Goal: Task Accomplishment & Management: Use online tool/utility

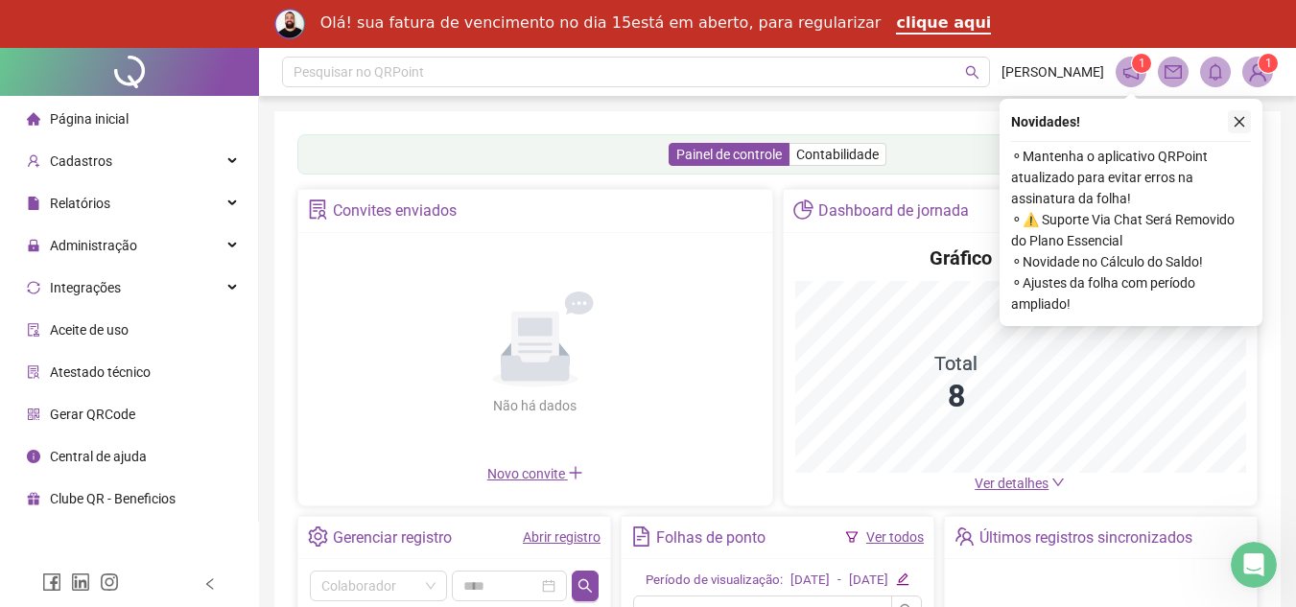
click at [1243, 129] on button "button" at bounding box center [1239, 121] width 23 height 23
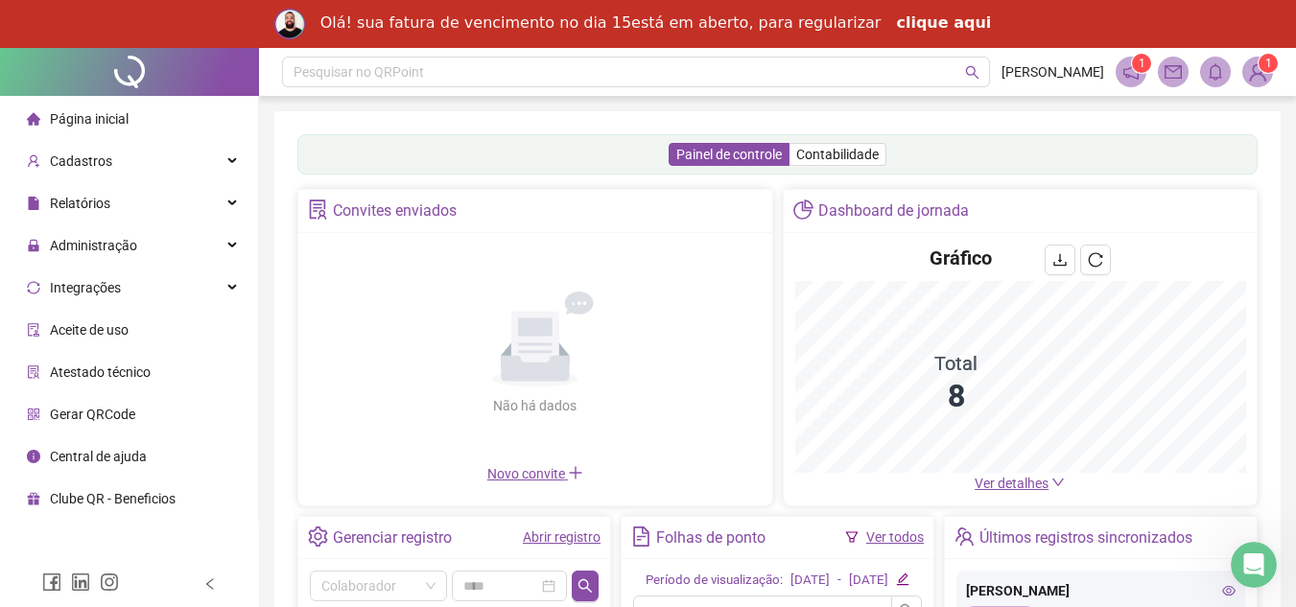
click at [919, 24] on link "clique aqui" at bounding box center [943, 23] width 95 height 21
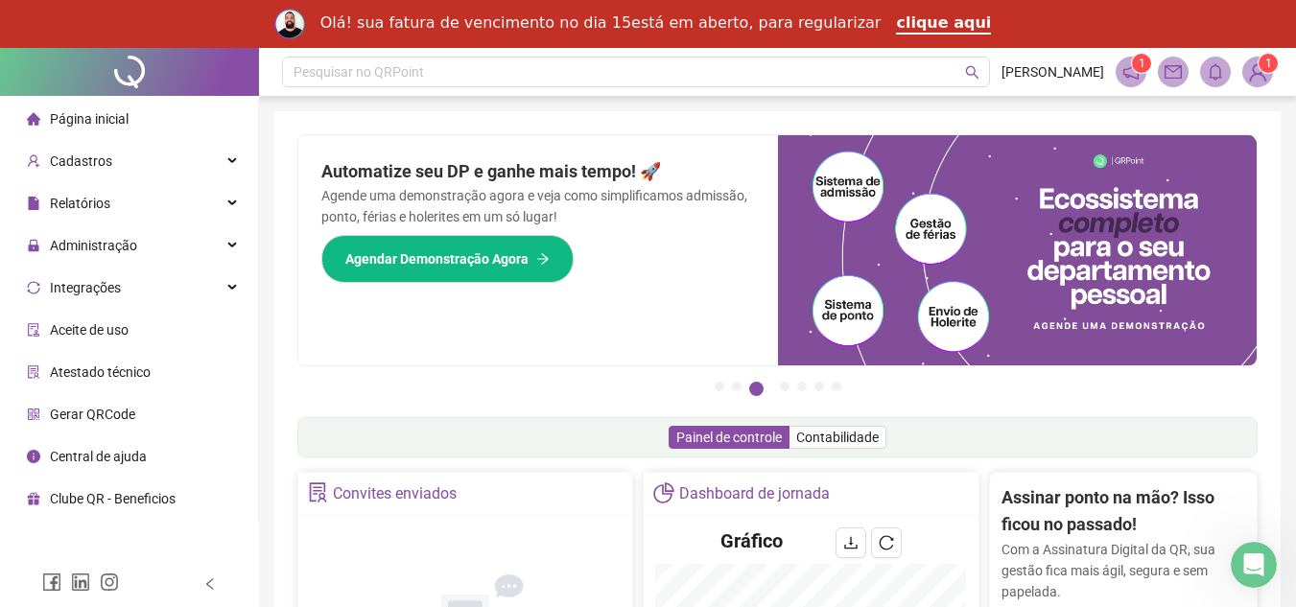
click at [1252, 84] on img at bounding box center [1257, 72] width 29 height 29
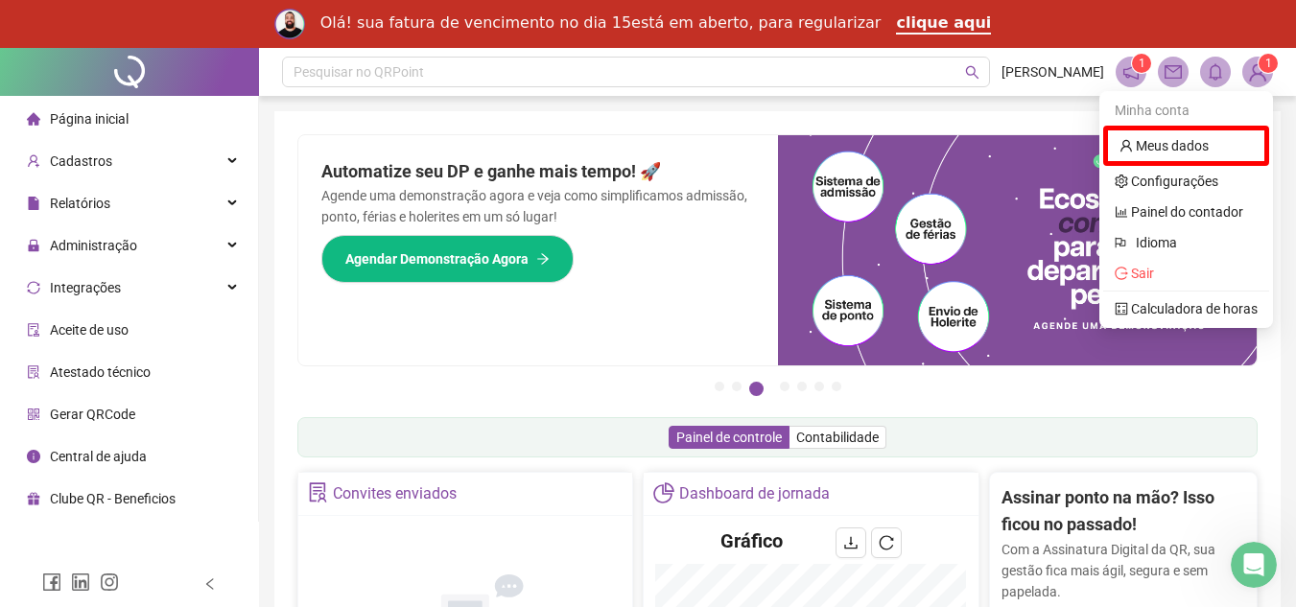
click at [1252, 84] on img at bounding box center [1257, 72] width 29 height 29
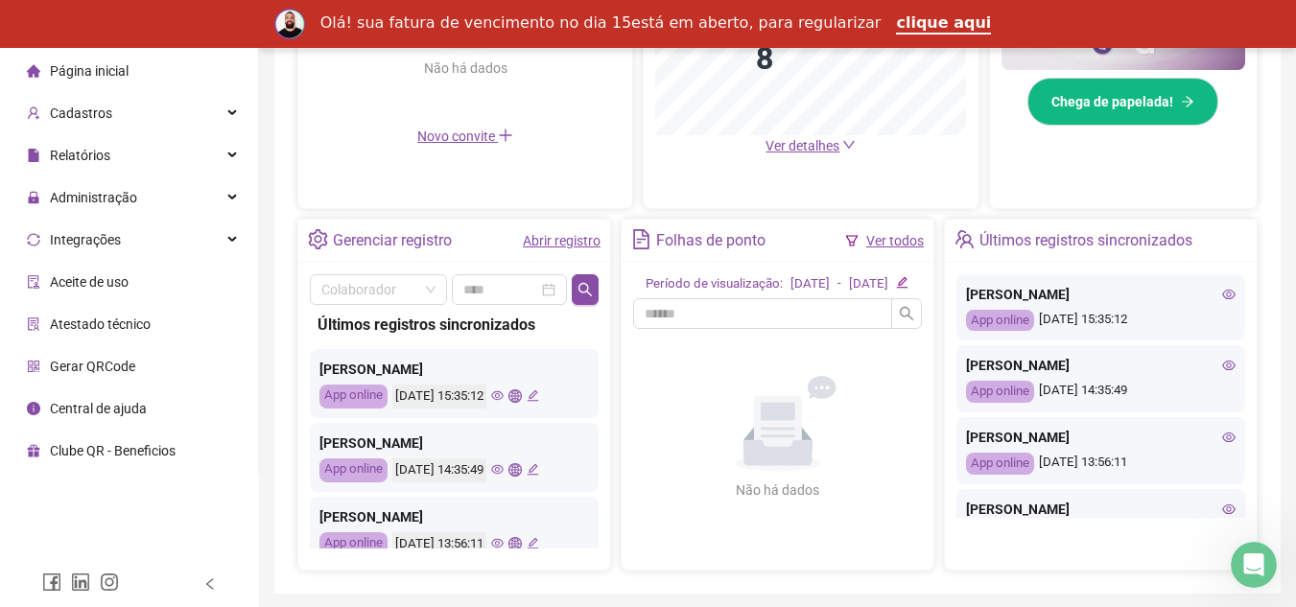
scroll to position [625, 0]
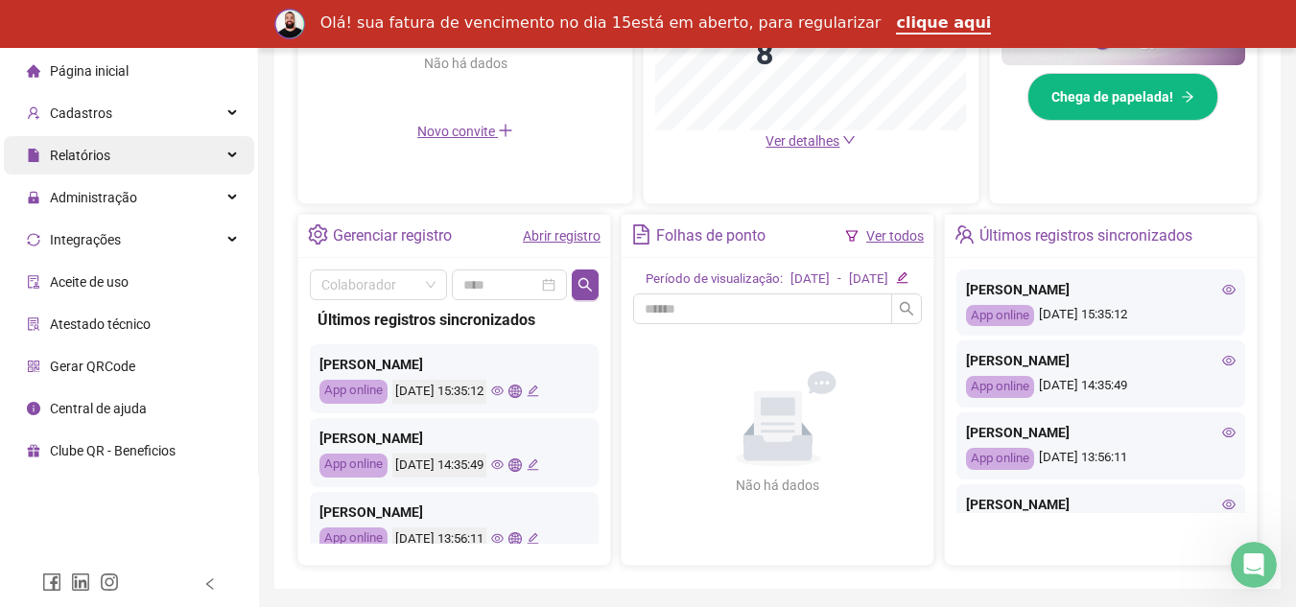
click at [162, 164] on div "Relatórios" at bounding box center [129, 155] width 250 height 38
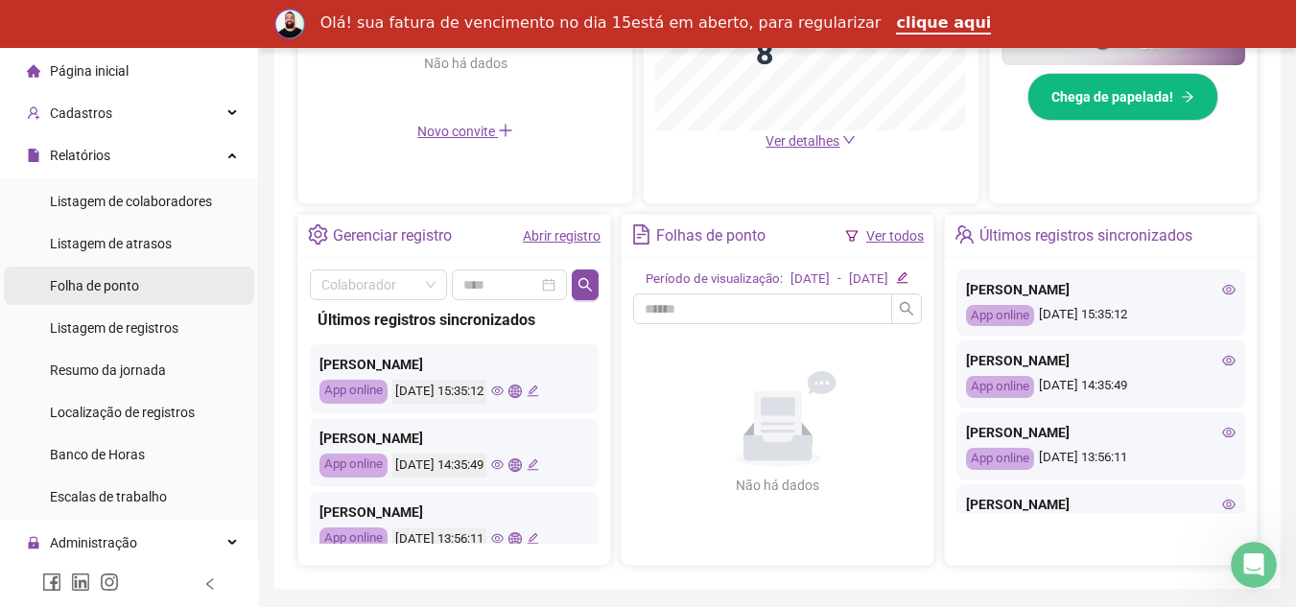
click at [150, 290] on li "Folha de ponto" at bounding box center [129, 286] width 250 height 38
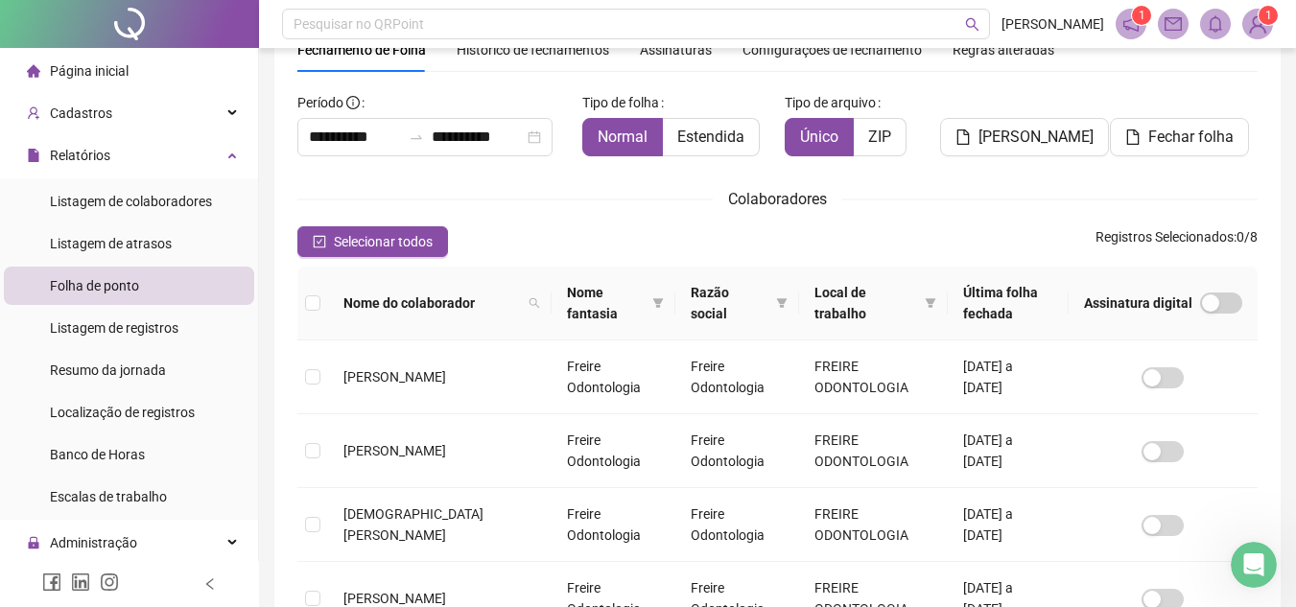
scroll to position [580, 0]
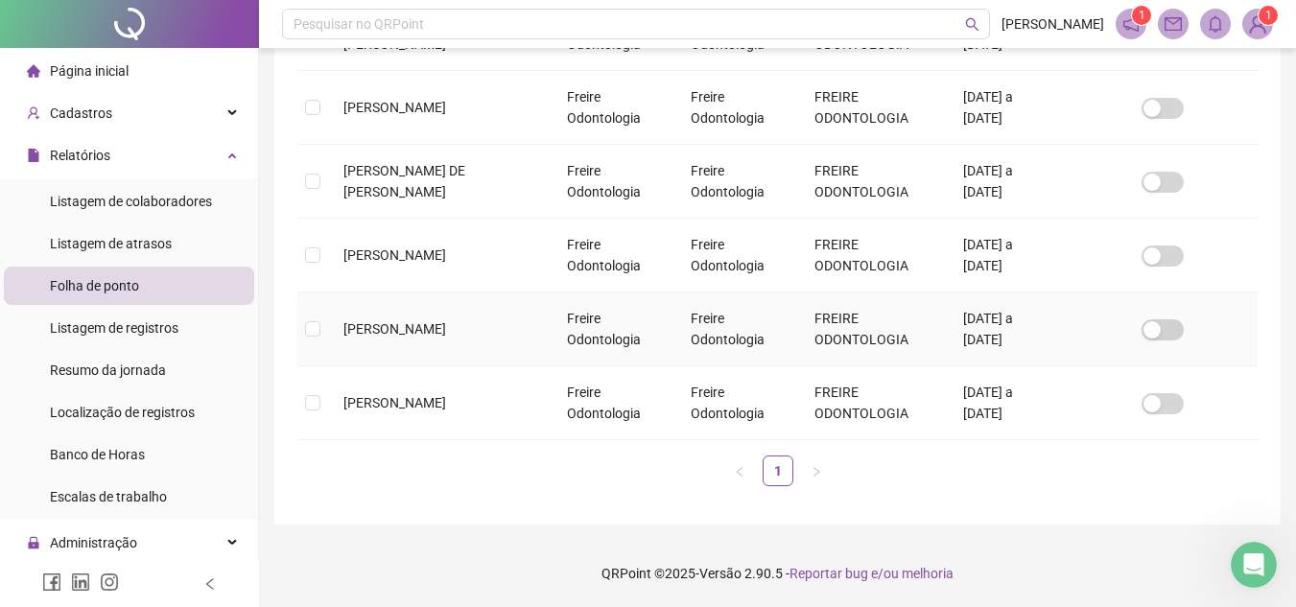
click at [428, 308] on td "[PERSON_NAME]" at bounding box center [439, 330] width 223 height 74
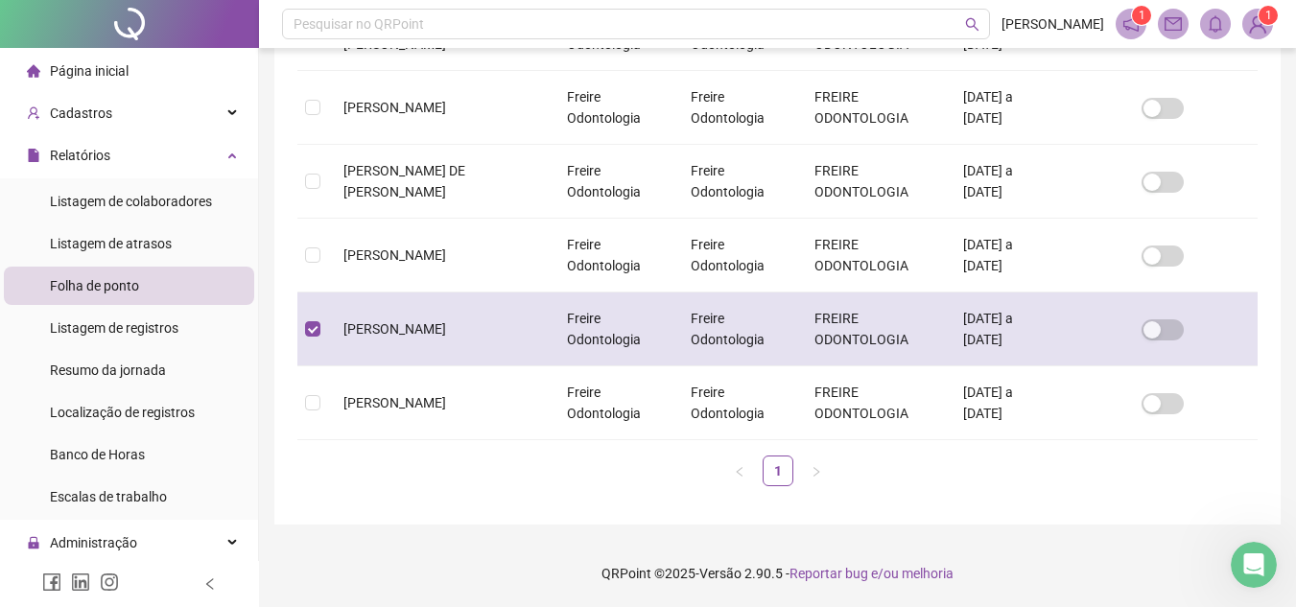
scroll to position [89, 0]
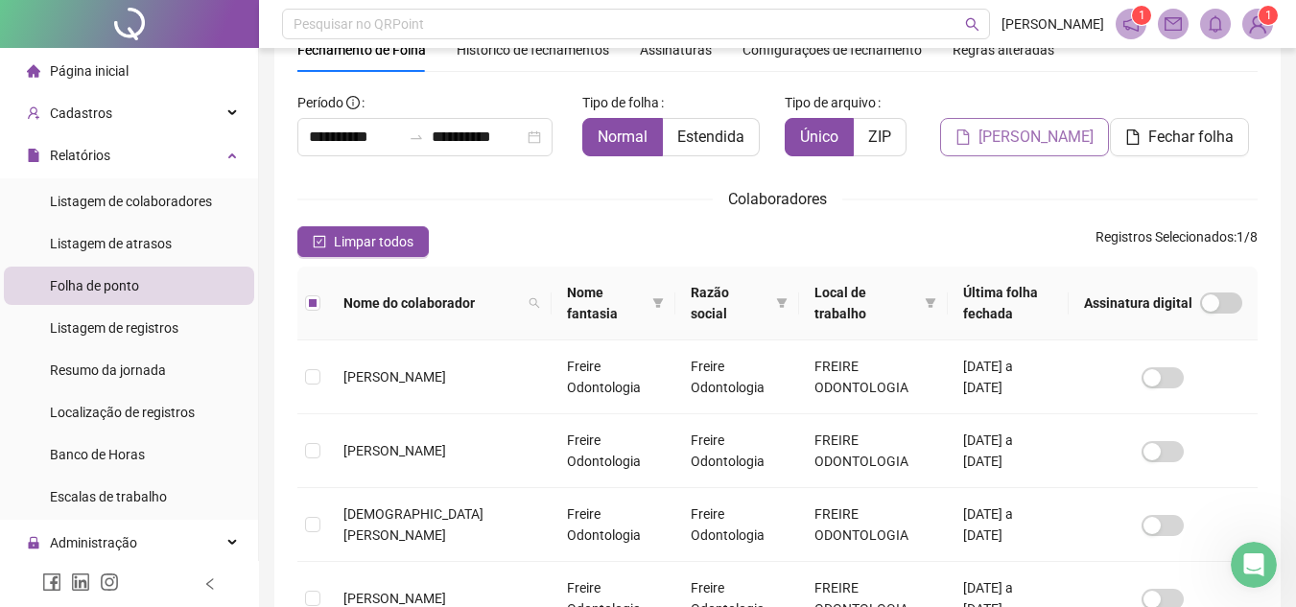
click at [979, 150] on button "[PERSON_NAME]" at bounding box center [1024, 137] width 169 height 38
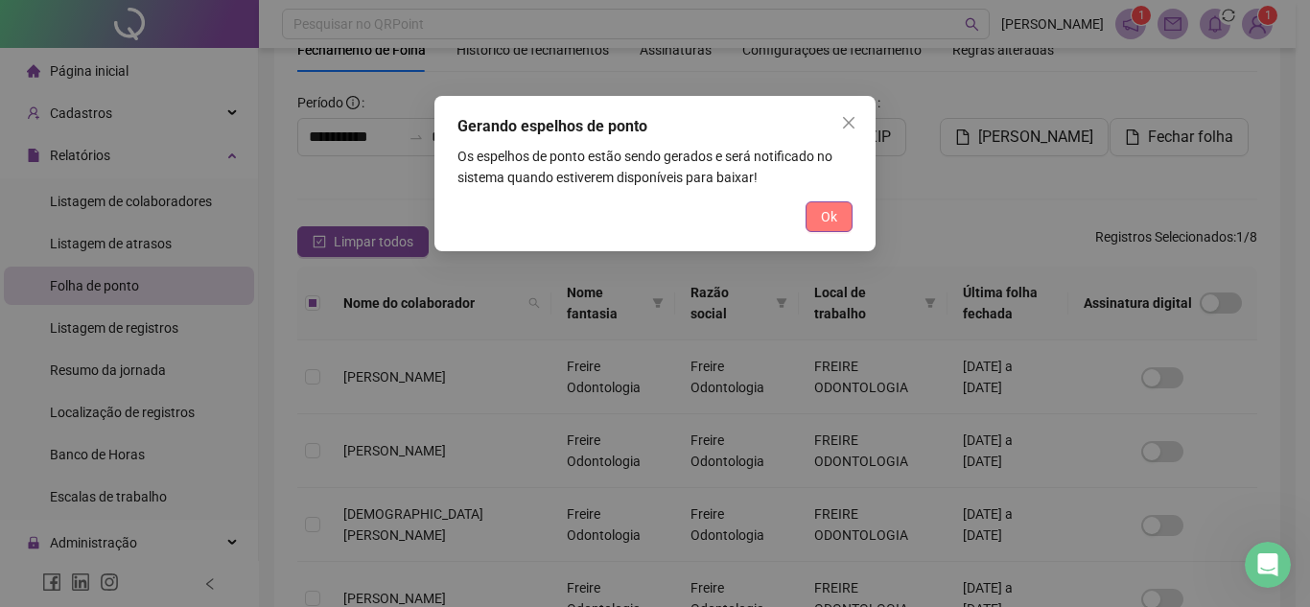
click at [821, 215] on span "Ok" at bounding box center [829, 216] width 16 height 21
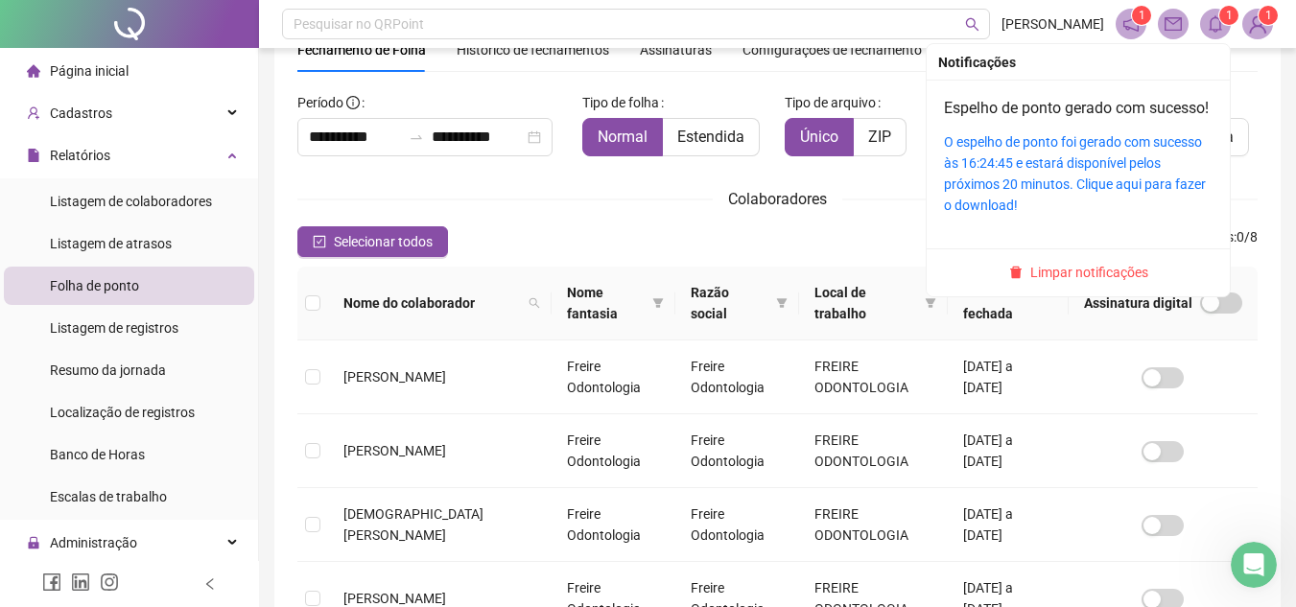
click at [1226, 24] on span "1" at bounding box center [1229, 15] width 7 height 19
click at [1035, 196] on div "O espelho de ponto foi gerado com sucesso às 16:24:45 e estará disponível pelos…" at bounding box center [1078, 173] width 269 height 84
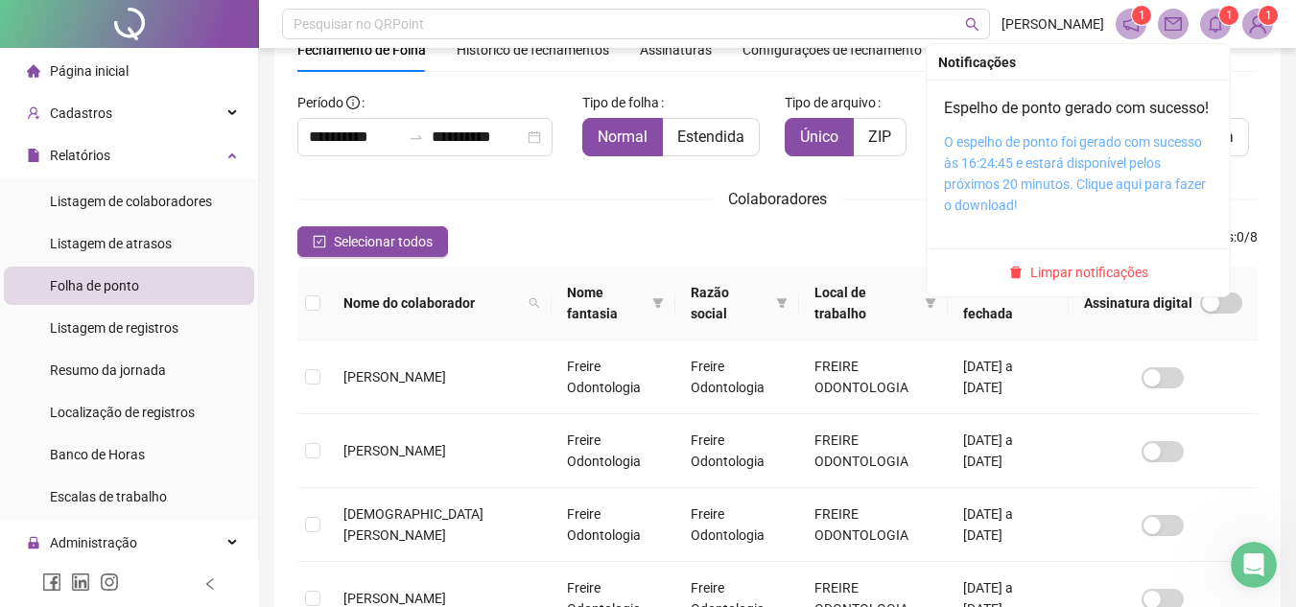
click at [1016, 160] on link "O espelho de ponto foi gerado com sucesso às 16:24:45 e estará disponível pelos…" at bounding box center [1075, 173] width 262 height 79
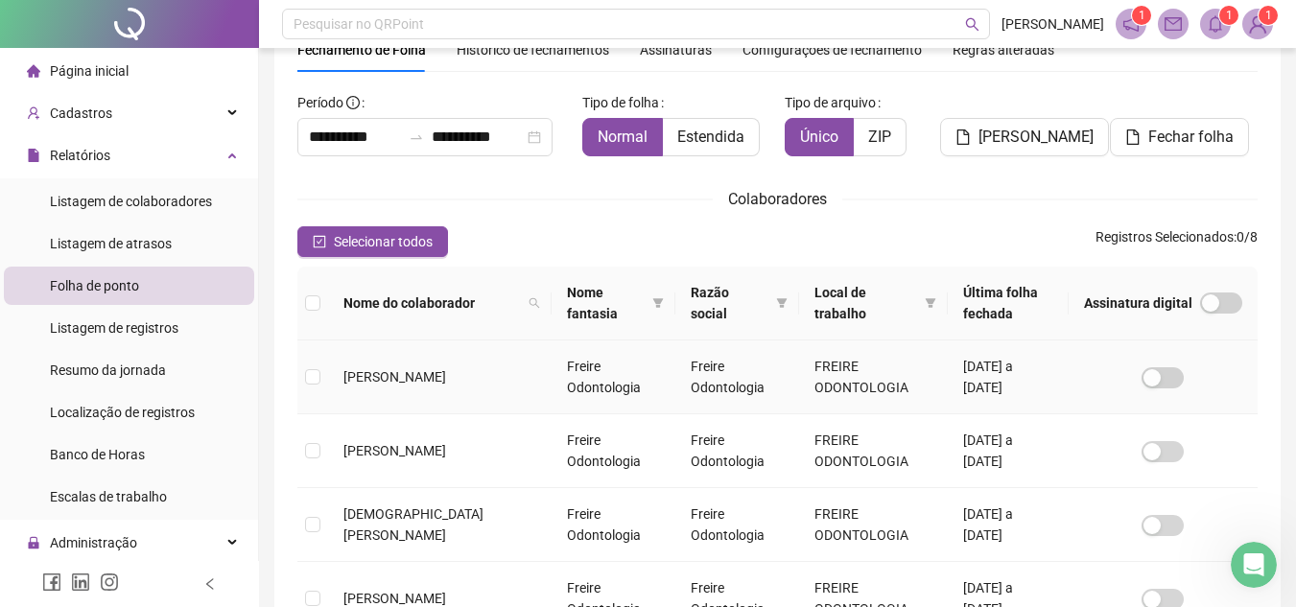
click at [410, 369] on span "[PERSON_NAME]" at bounding box center [394, 376] width 103 height 15
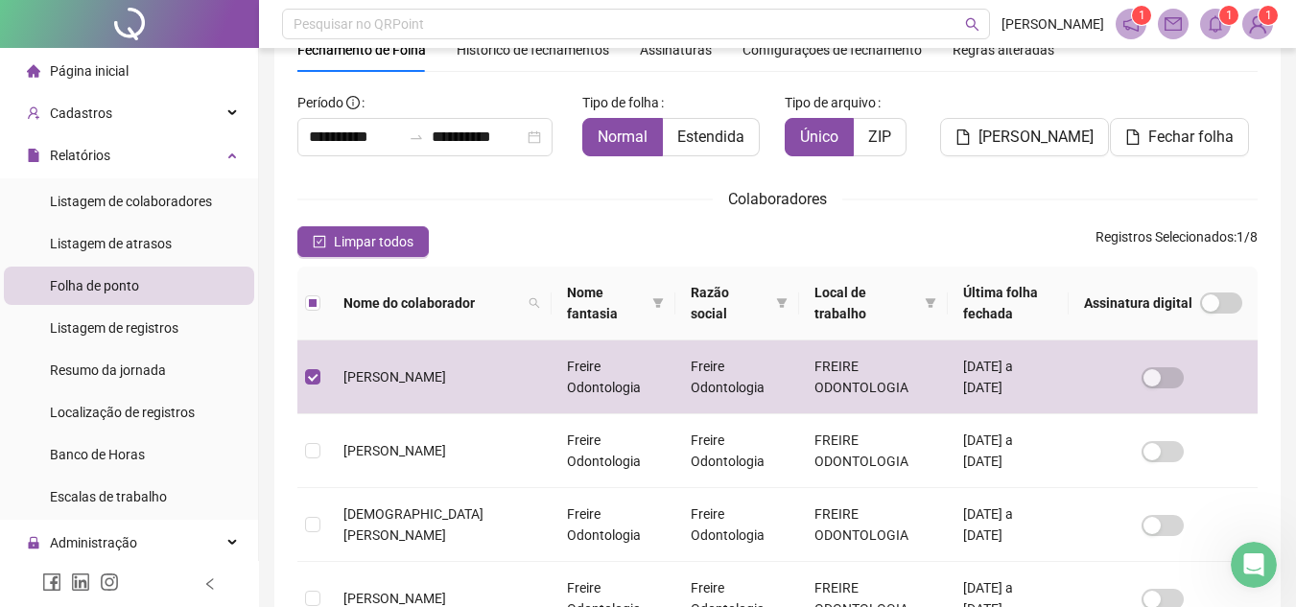
click at [1030, 117] on div "[PERSON_NAME]" at bounding box center [1017, 121] width 155 height 69
click at [1029, 122] on button "[PERSON_NAME]" at bounding box center [1024, 137] width 169 height 38
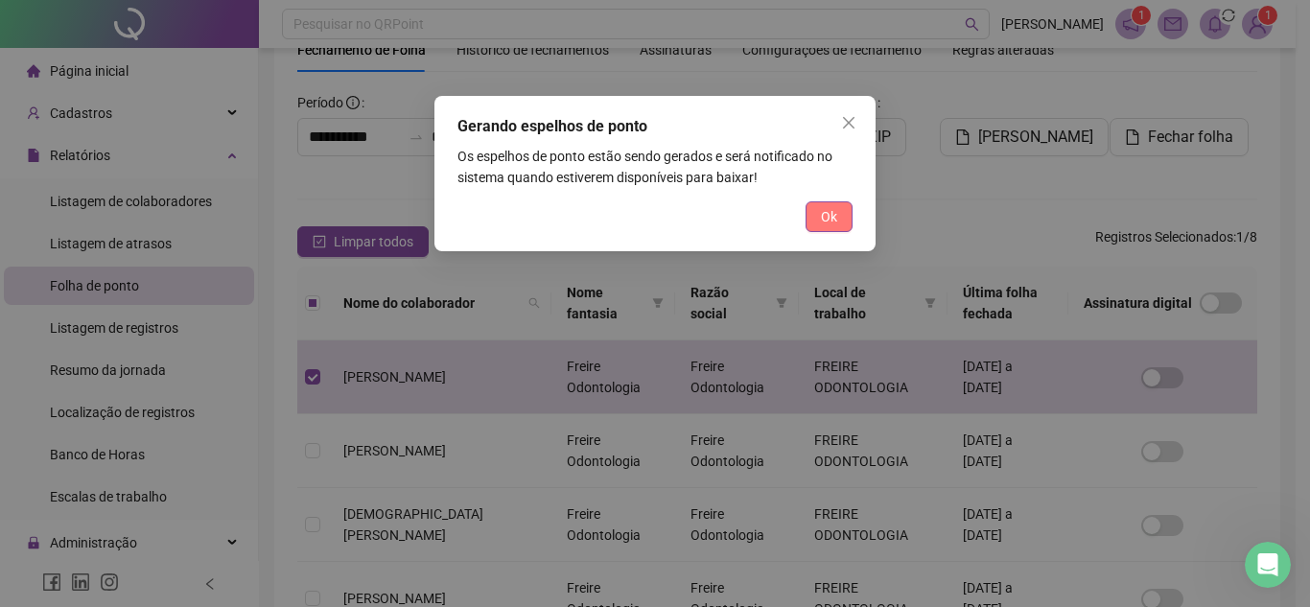
click at [839, 204] on button "Ok" at bounding box center [829, 216] width 47 height 31
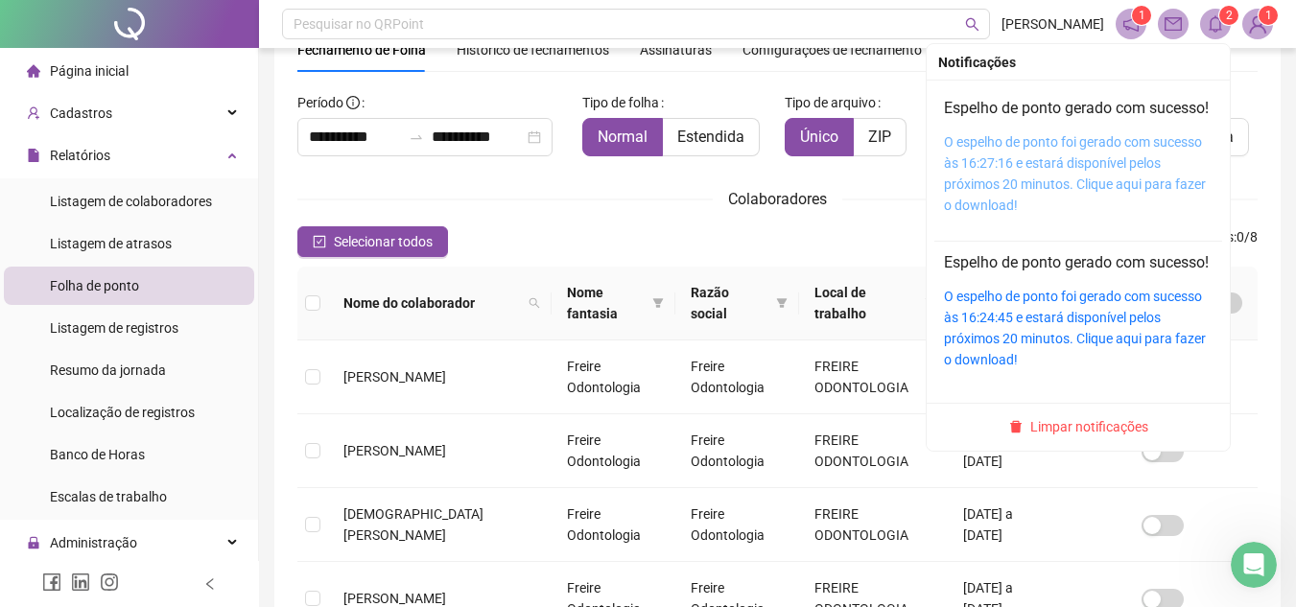
click at [1092, 164] on link "O espelho de ponto foi gerado com sucesso às 16:27:16 e estará disponível pelos…" at bounding box center [1075, 173] width 262 height 79
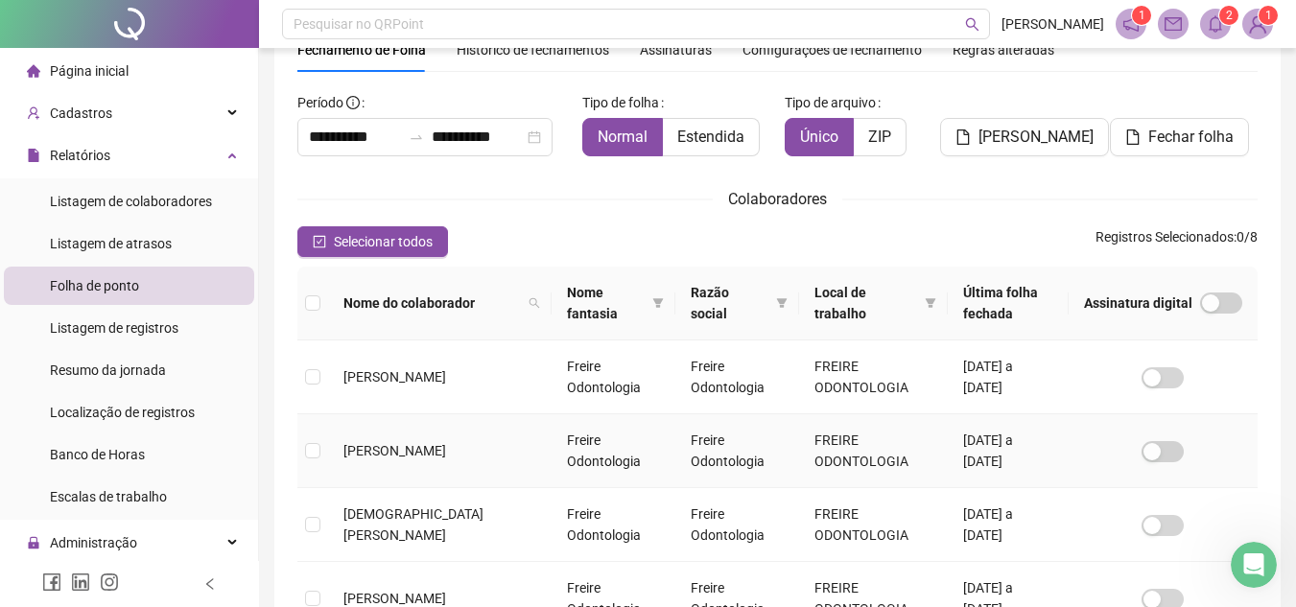
click at [386, 455] on span "[PERSON_NAME]" at bounding box center [394, 450] width 103 height 15
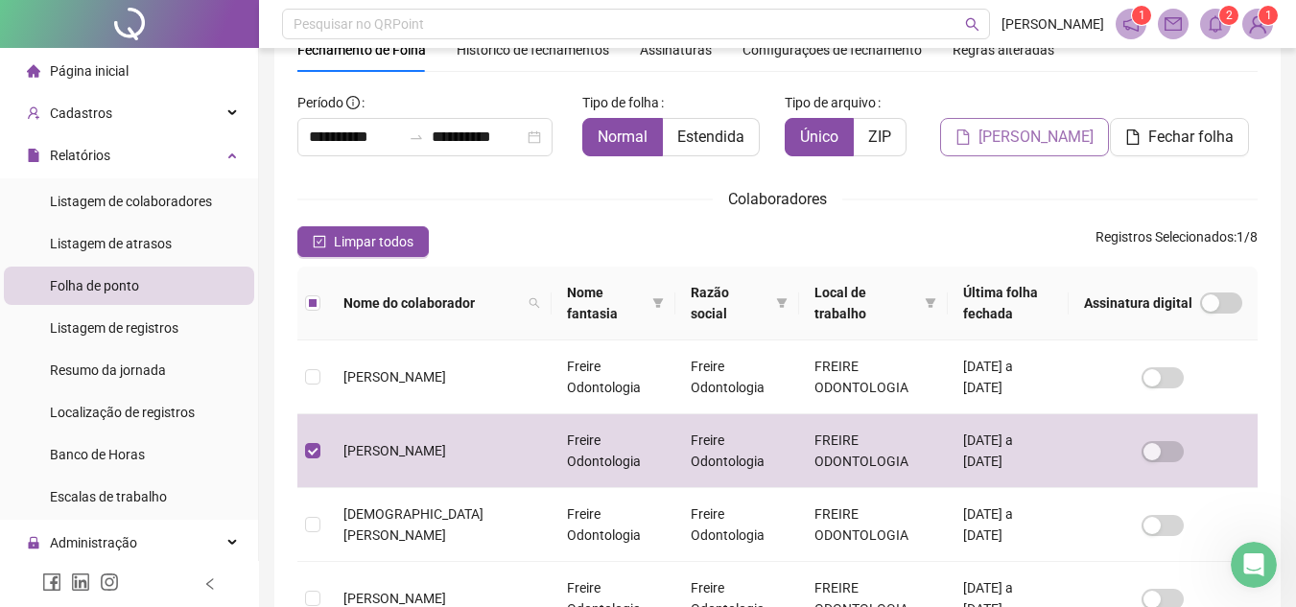
click at [1005, 132] on span "[PERSON_NAME]" at bounding box center [1035, 137] width 115 height 23
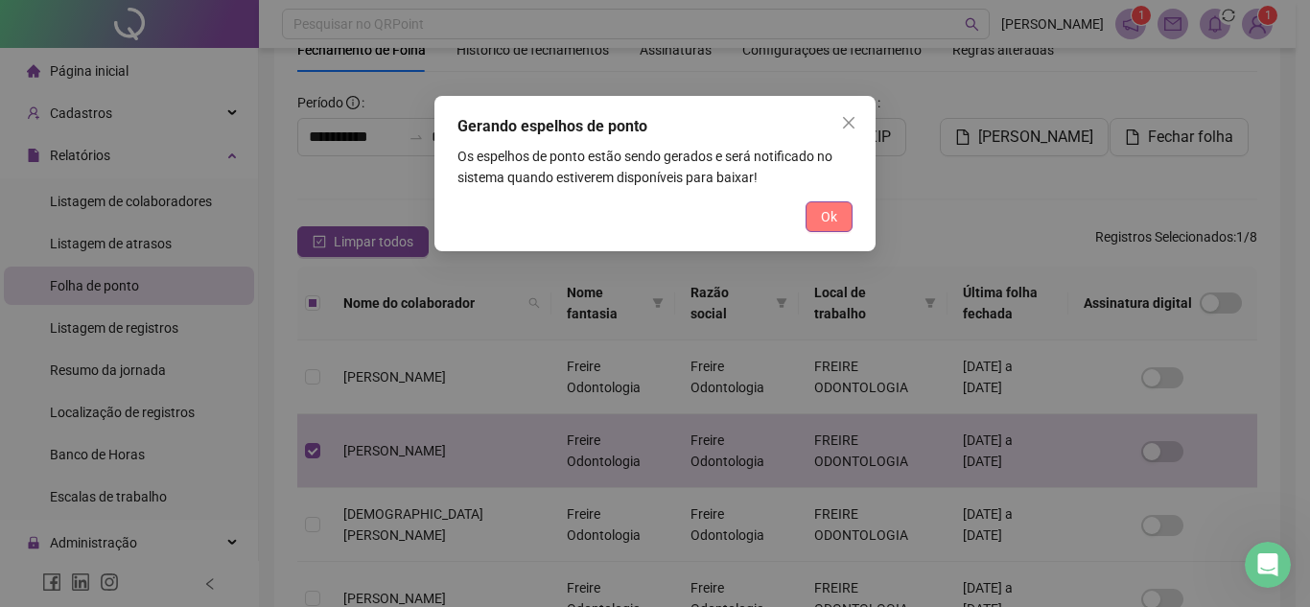
click at [829, 222] on span "Ok" at bounding box center [829, 216] width 16 height 21
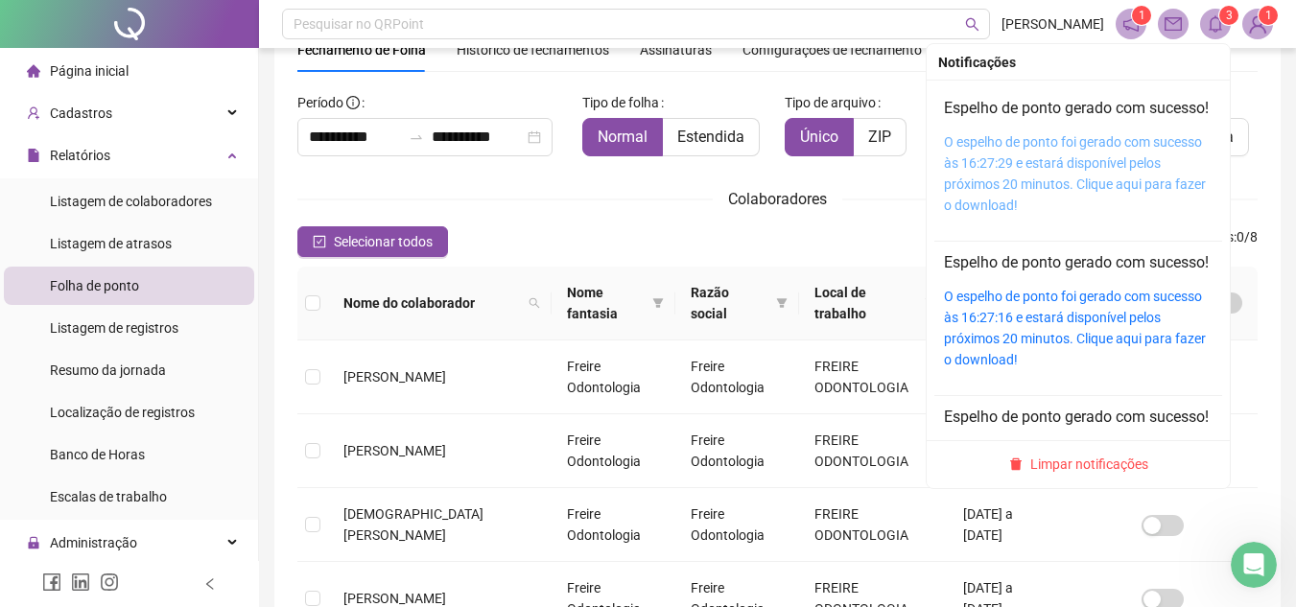
click at [1056, 163] on link "O espelho de ponto foi gerado com sucesso às 16:27:29 e estará disponível pelos…" at bounding box center [1075, 173] width 262 height 79
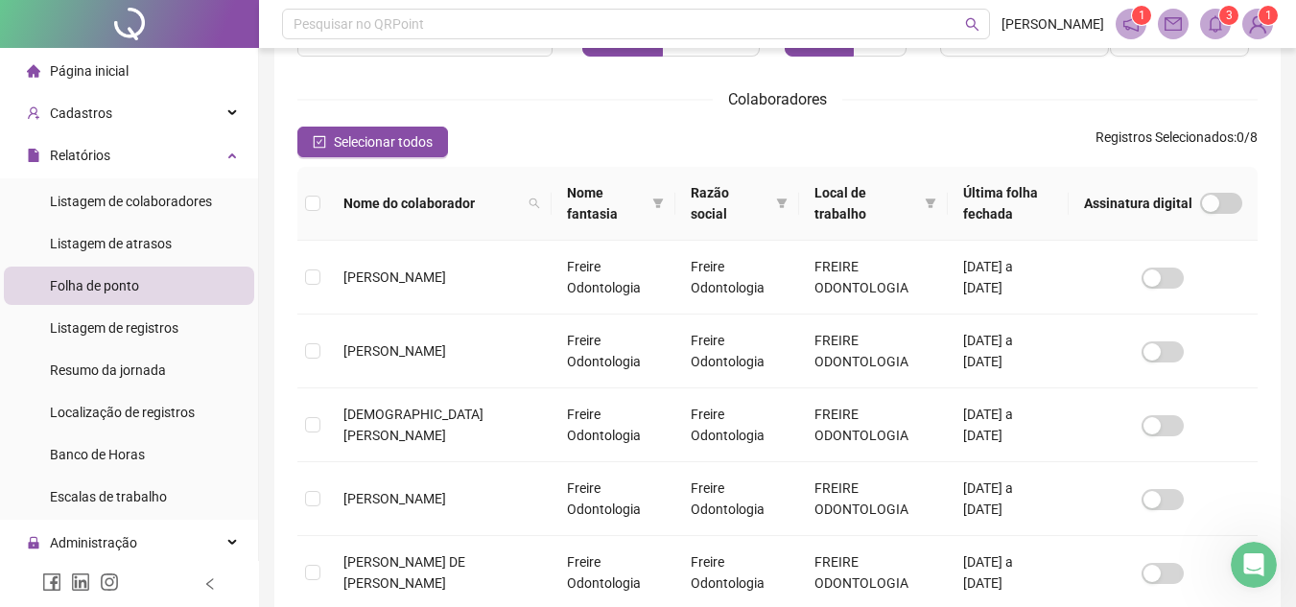
scroll to position [197, 0]
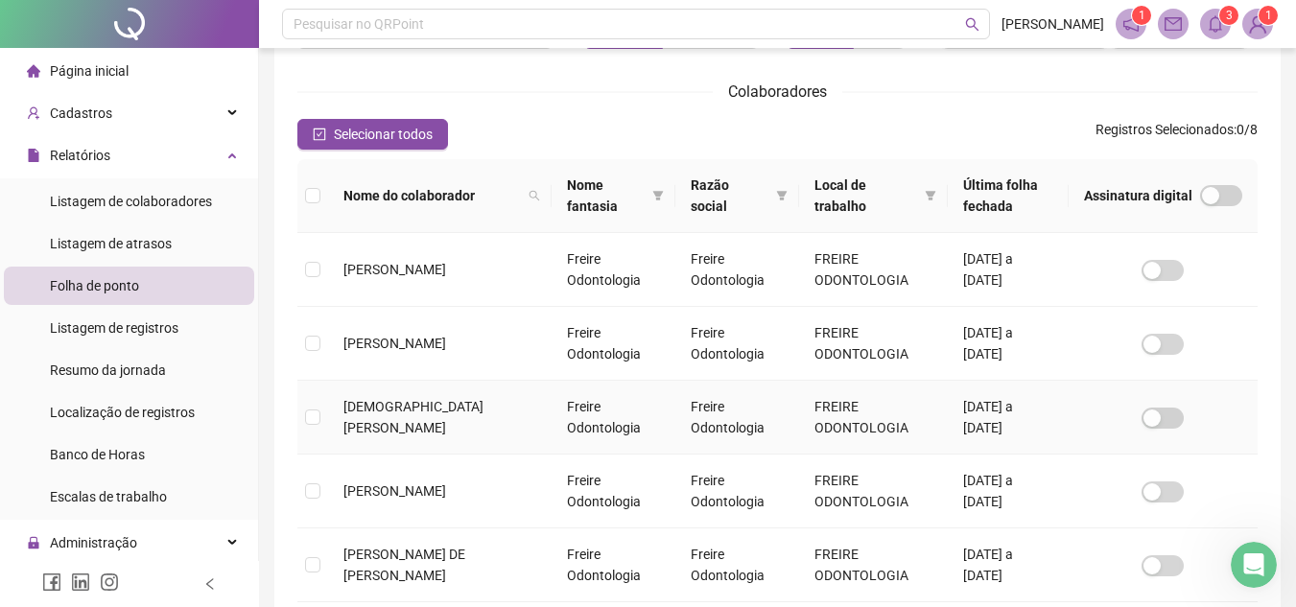
click at [401, 423] on td "[DEMOGRAPHIC_DATA][PERSON_NAME]" at bounding box center [439, 418] width 223 height 74
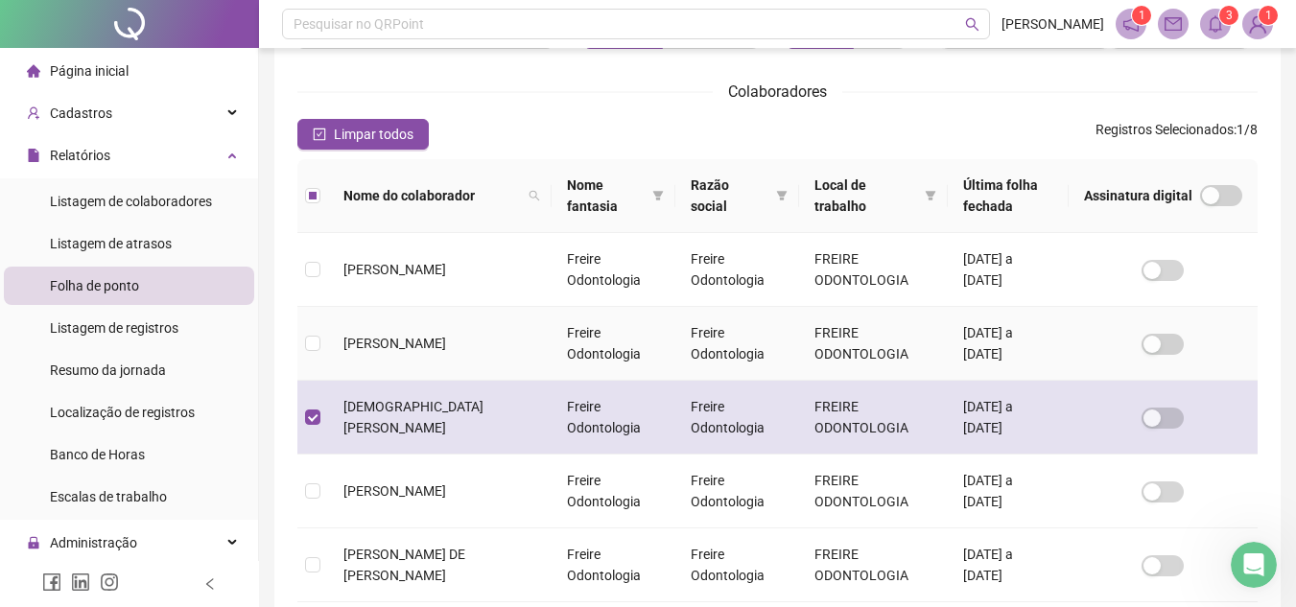
scroll to position [89, 0]
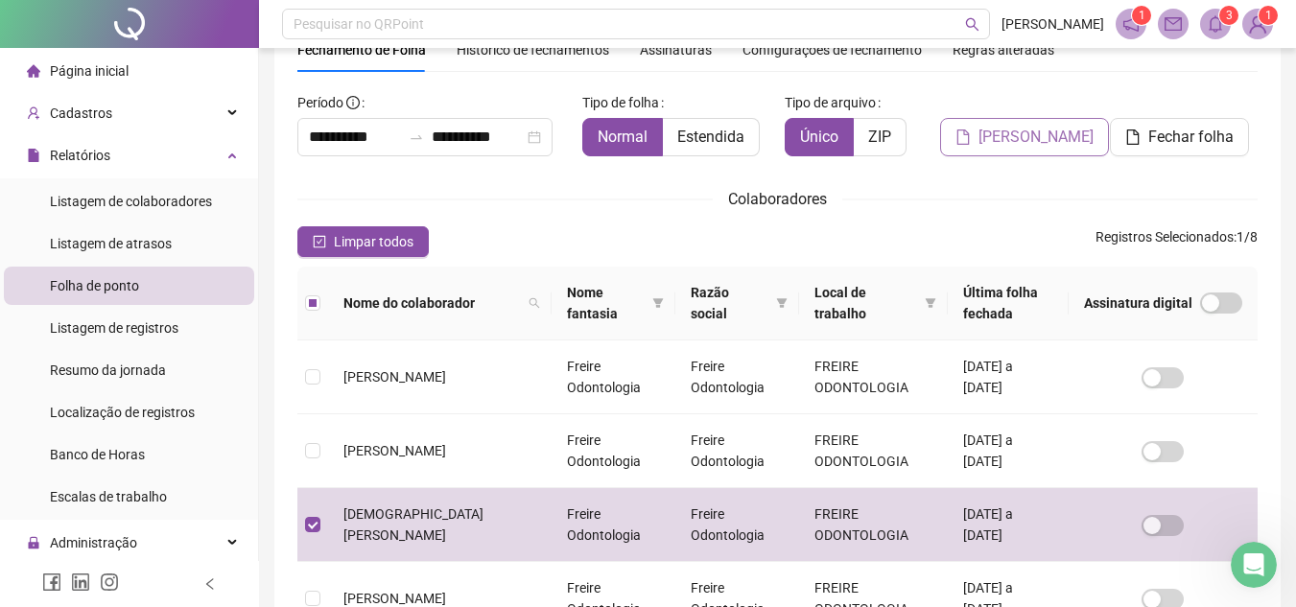
click at [1000, 146] on span "[PERSON_NAME]" at bounding box center [1035, 137] width 115 height 23
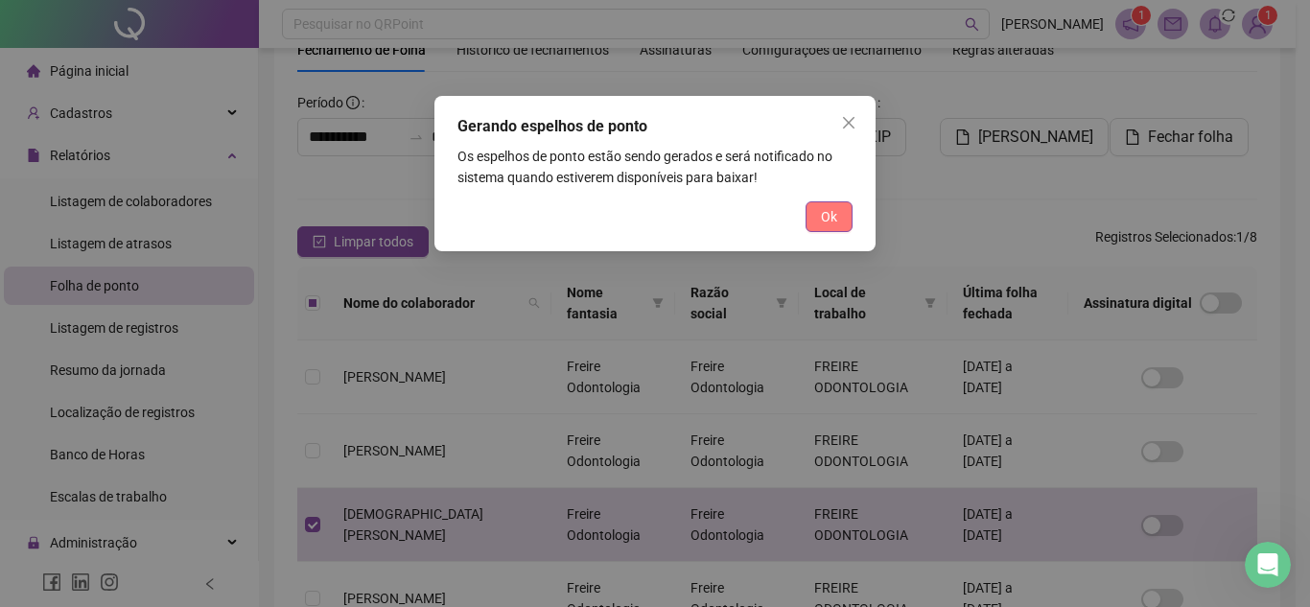
click at [835, 216] on span "Ok" at bounding box center [829, 216] width 16 height 21
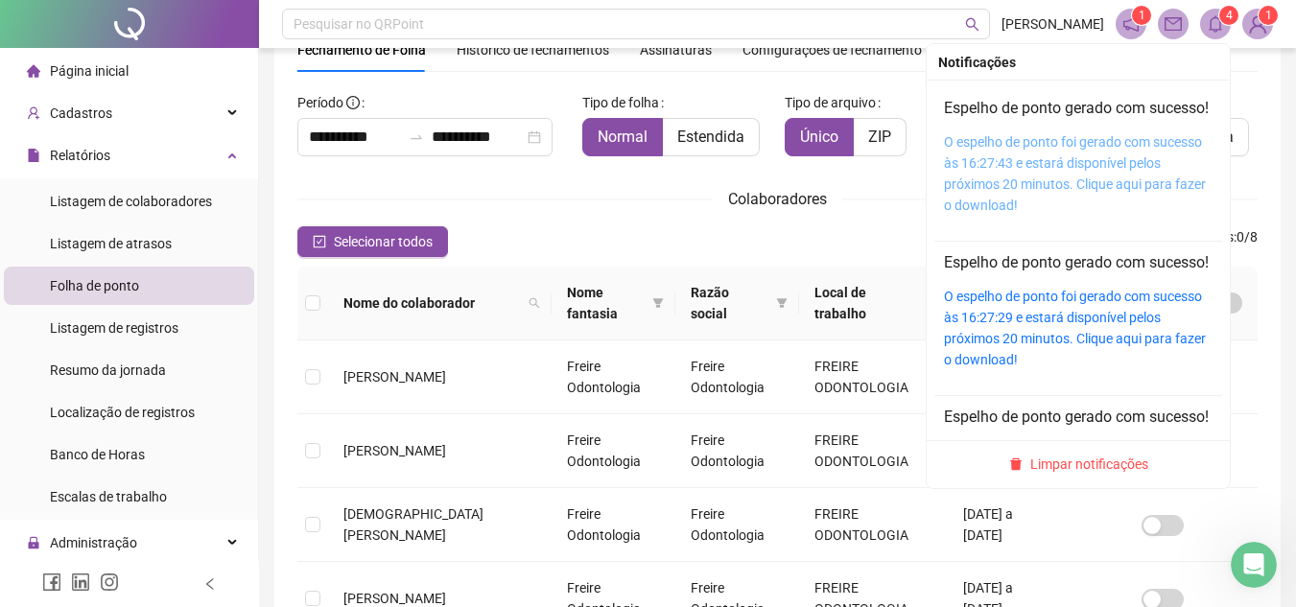
click at [1089, 161] on link "O espelho de ponto foi gerado com sucesso às 16:27:43 e estará disponível pelos…" at bounding box center [1075, 173] width 262 height 79
click at [1094, 169] on link "O espelho de ponto foi gerado com sucesso às 16:27:43 e estará disponível pelos…" at bounding box center [1075, 173] width 262 height 79
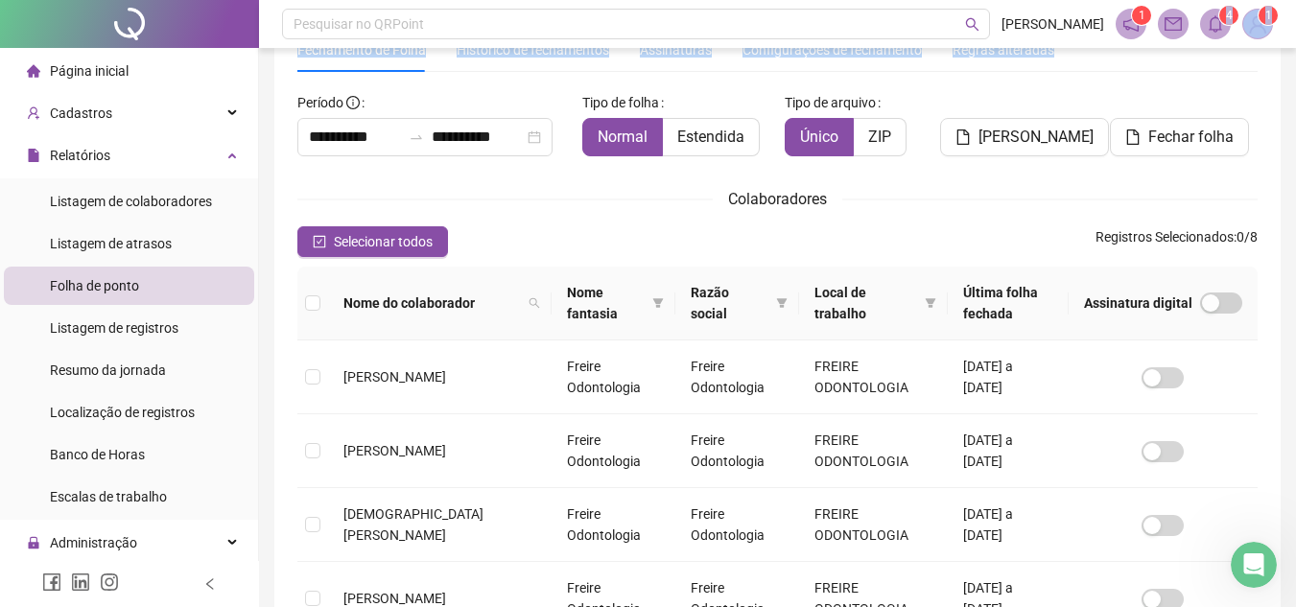
drag, startPoint x: 1242, startPoint y: 55, endPoint x: 1209, endPoint y: 24, distance: 44.8
click at [1209, 24] on div "**********" at bounding box center [777, 504] width 1037 height 1187
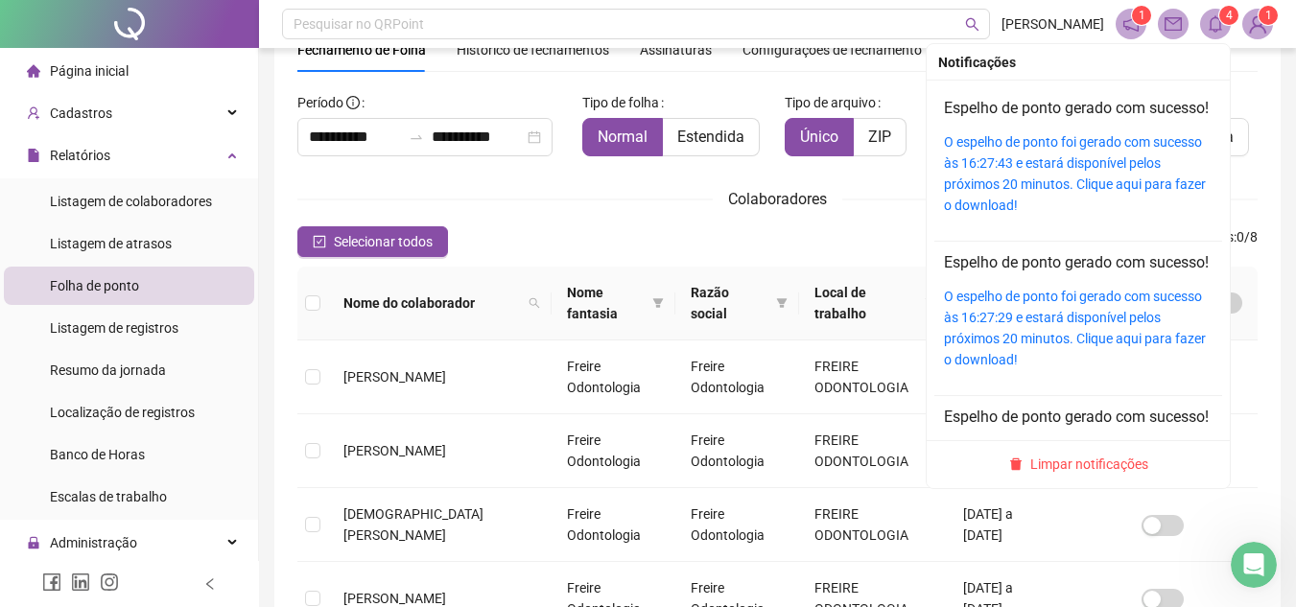
click at [1209, 24] on icon "bell" at bounding box center [1215, 23] width 17 height 17
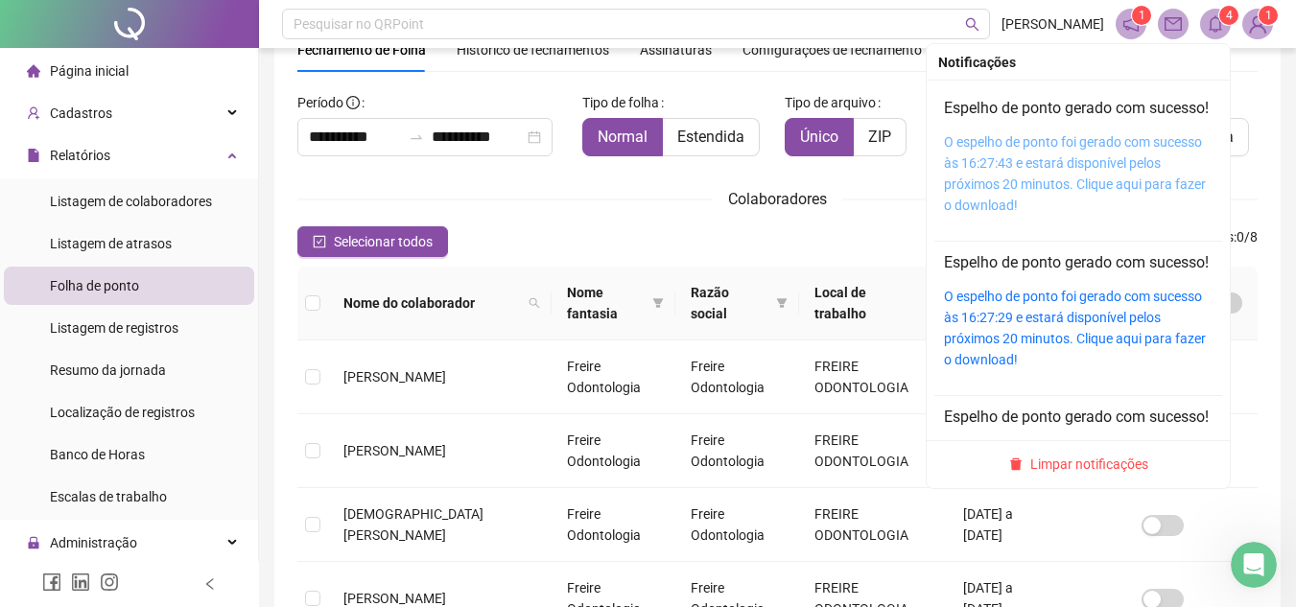
click at [1098, 166] on link "O espelho de ponto foi gerado com sucesso às 16:27:43 e estará disponível pelos…" at bounding box center [1075, 173] width 262 height 79
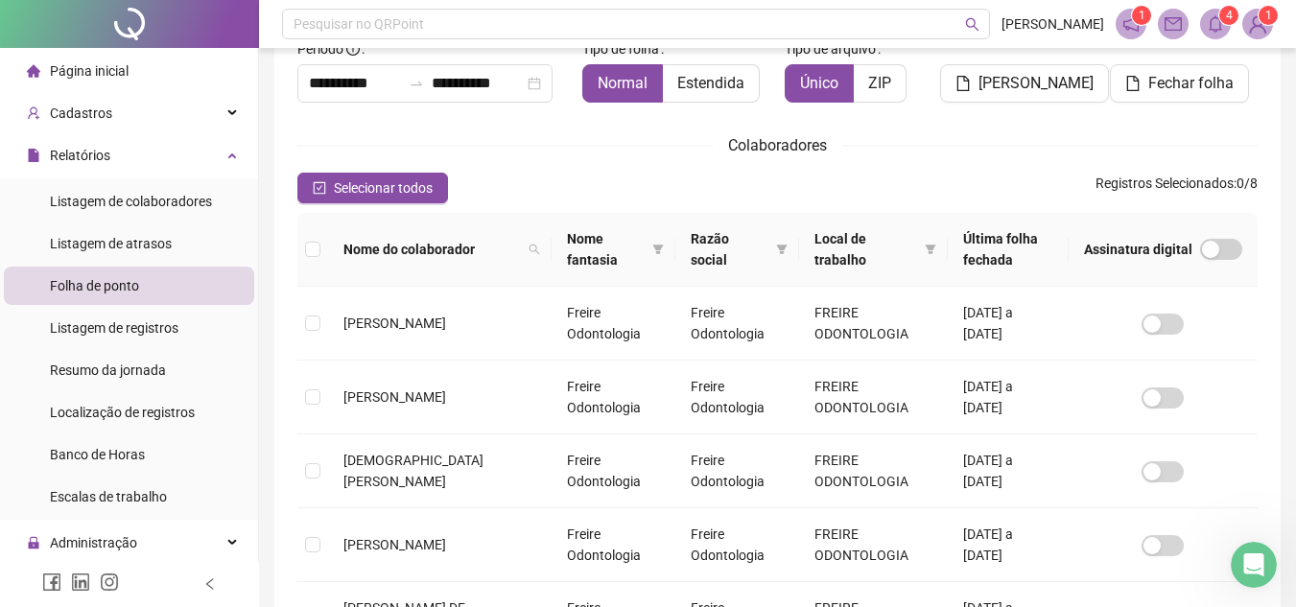
scroll to position [219, 0]
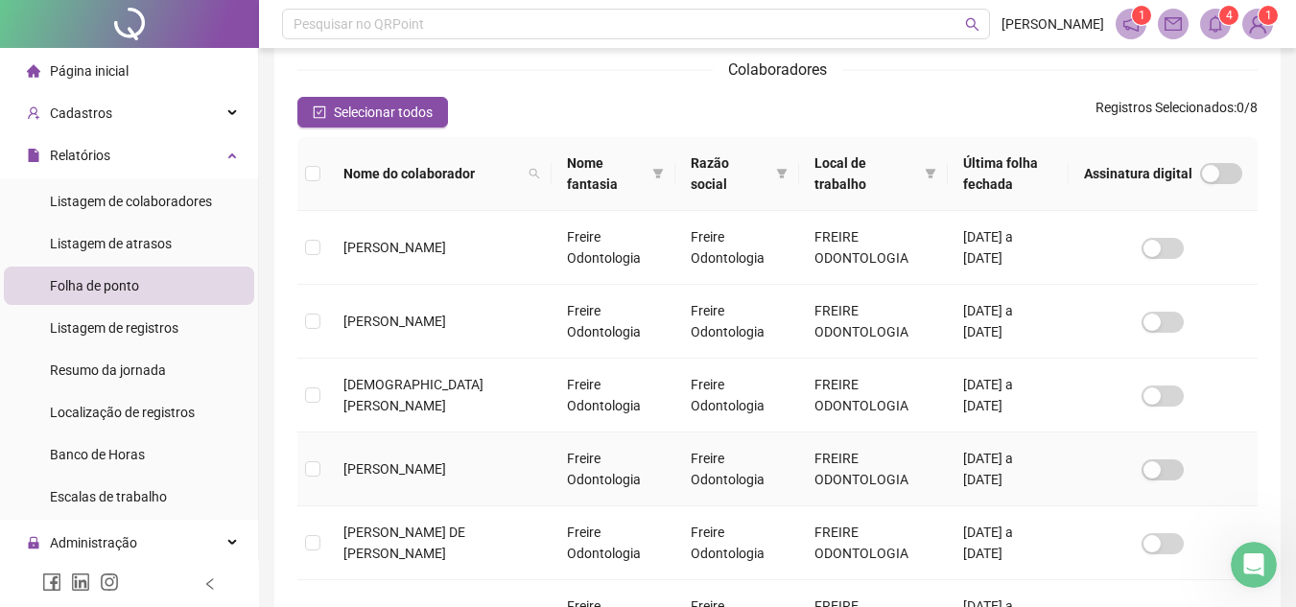
click at [551, 461] on td "Freire Odontologia" at bounding box center [613, 470] width 124 height 74
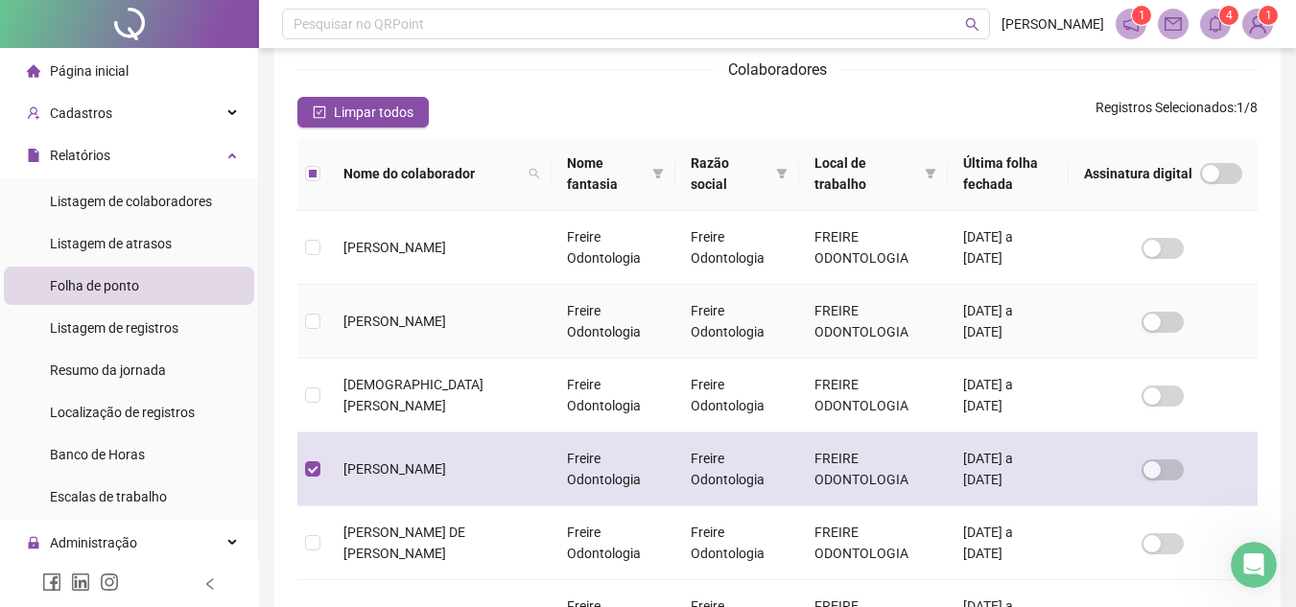
scroll to position [89, 0]
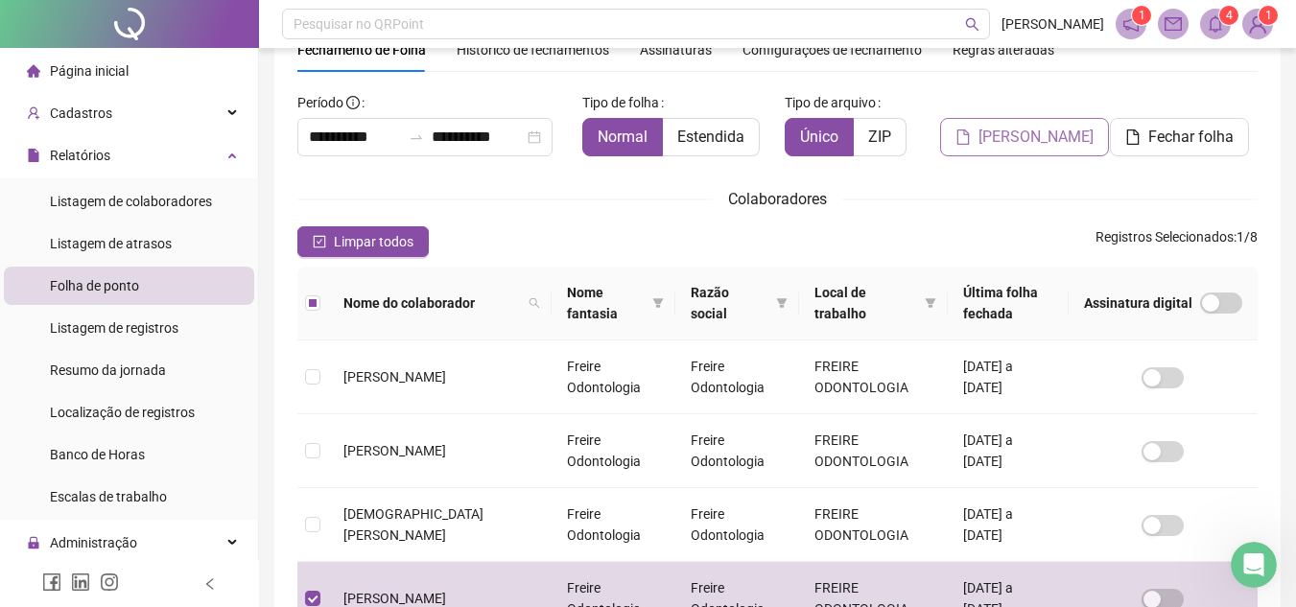
click at [1022, 134] on span "[PERSON_NAME]" at bounding box center [1035, 137] width 115 height 23
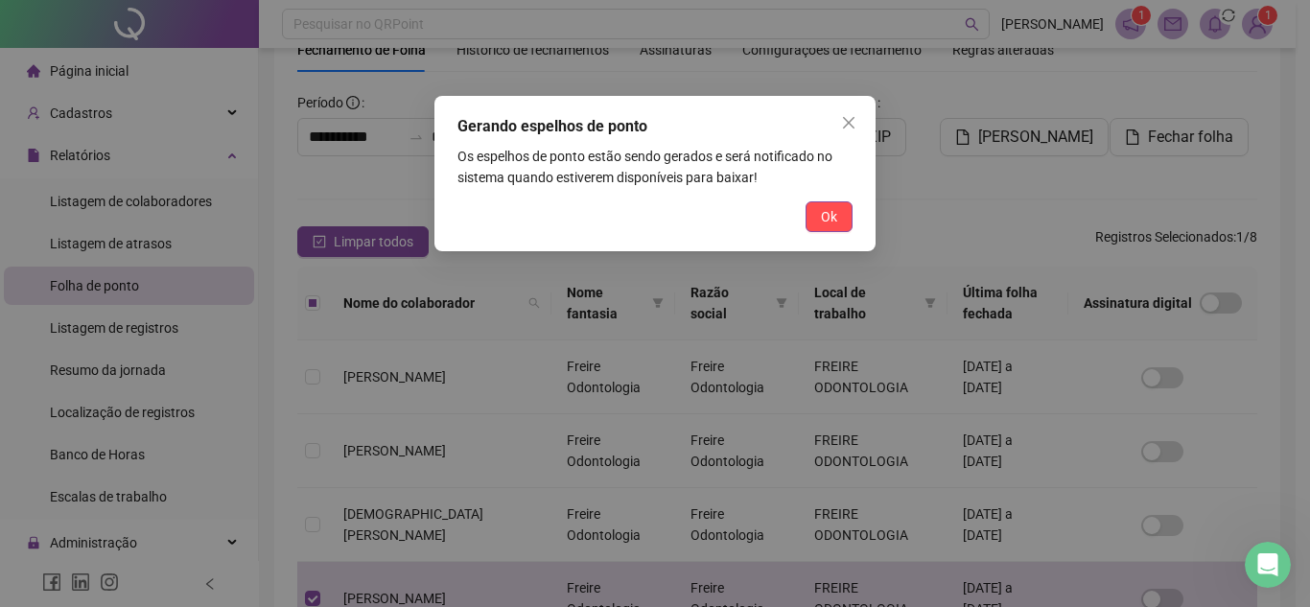
click at [820, 233] on div "Gerando espelhos de ponto Os espelhos de ponto estão sendo gerados e será notif…" at bounding box center [654, 173] width 441 height 155
click at [818, 224] on button "Ok" at bounding box center [829, 216] width 47 height 31
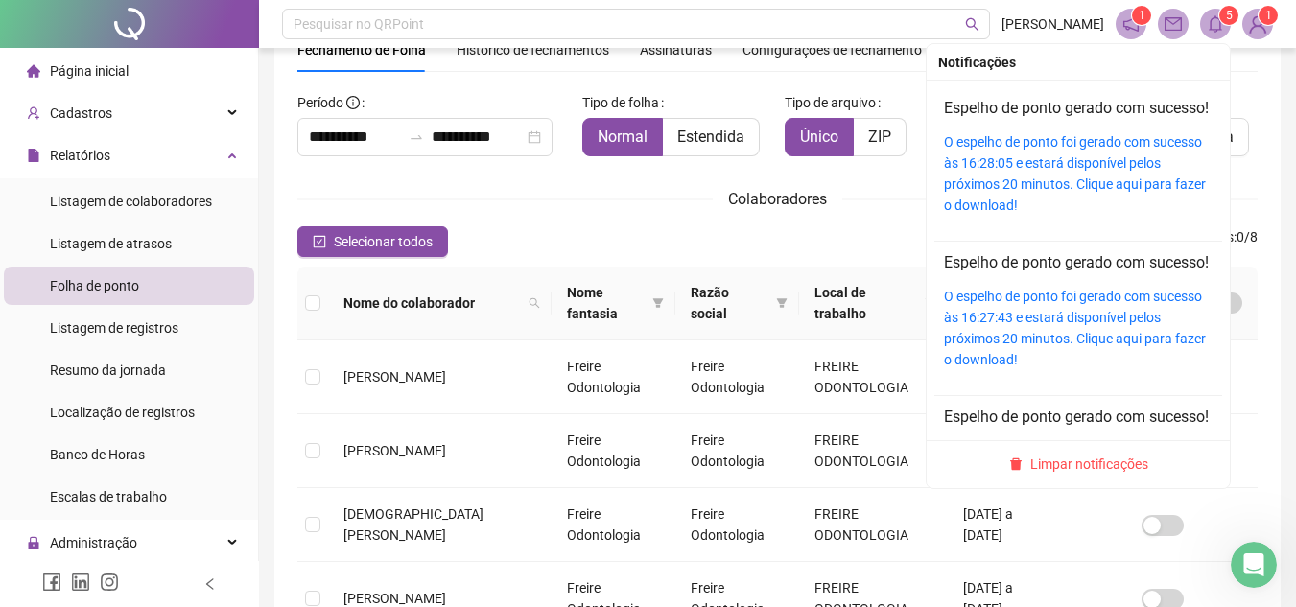
click at [1204, 20] on span at bounding box center [1215, 24] width 31 height 31
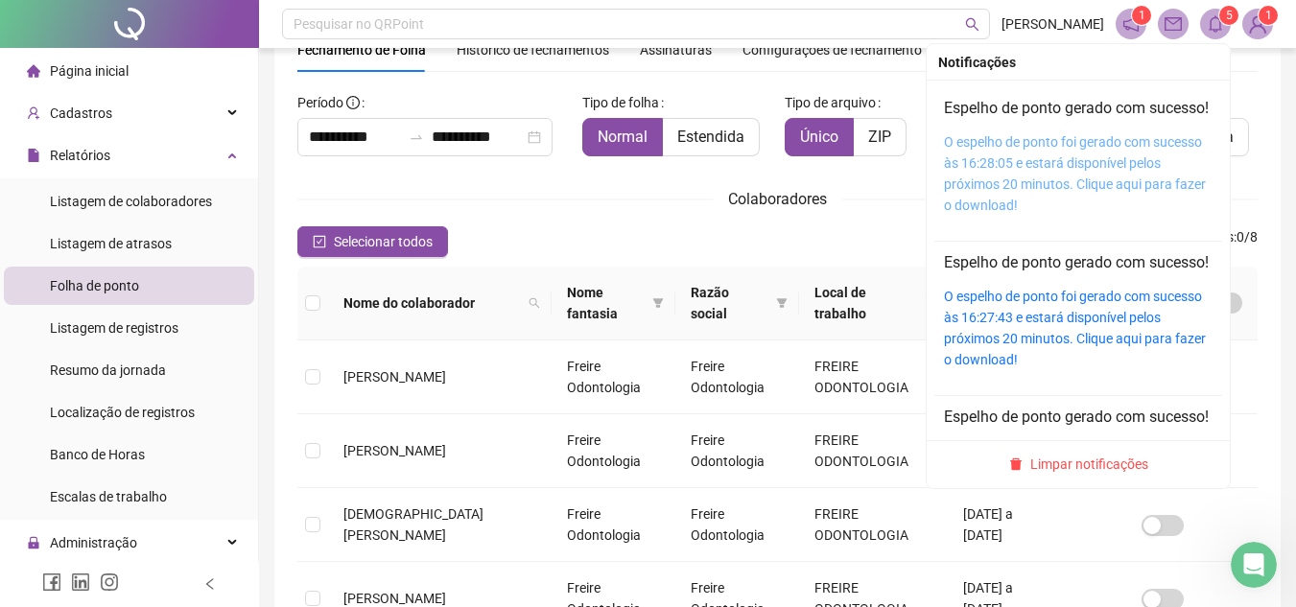
click at [975, 209] on link "O espelho de ponto foi gerado com sucesso às 16:28:05 e estará disponível pelos…" at bounding box center [1075, 173] width 262 height 79
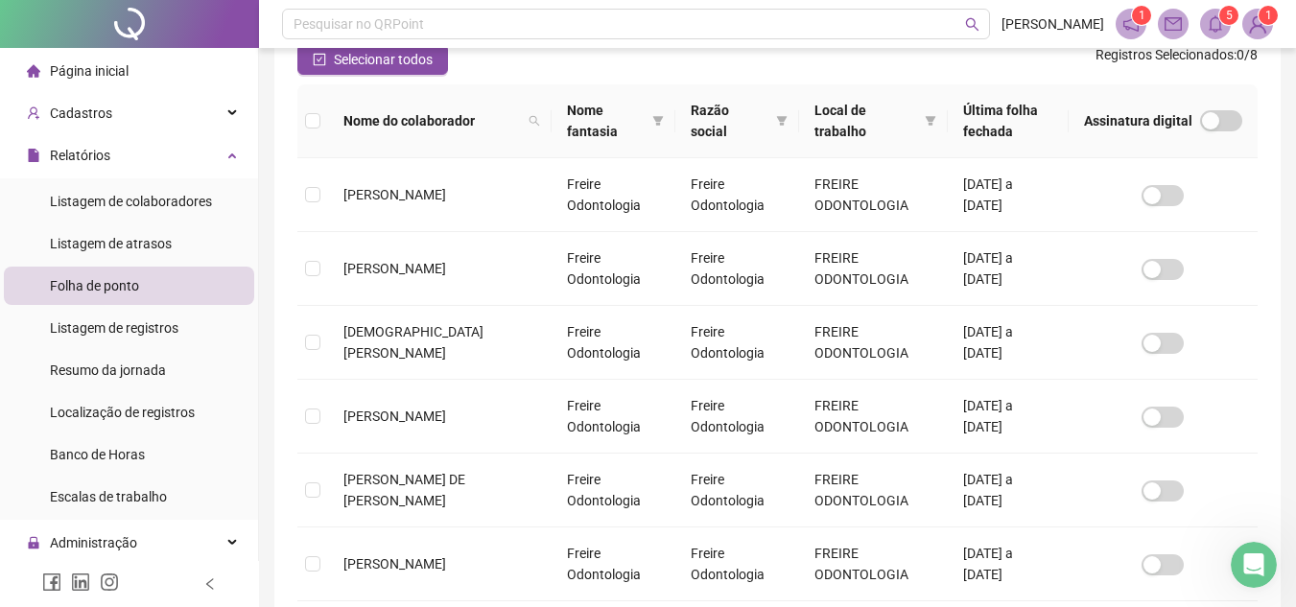
scroll to position [293, 0]
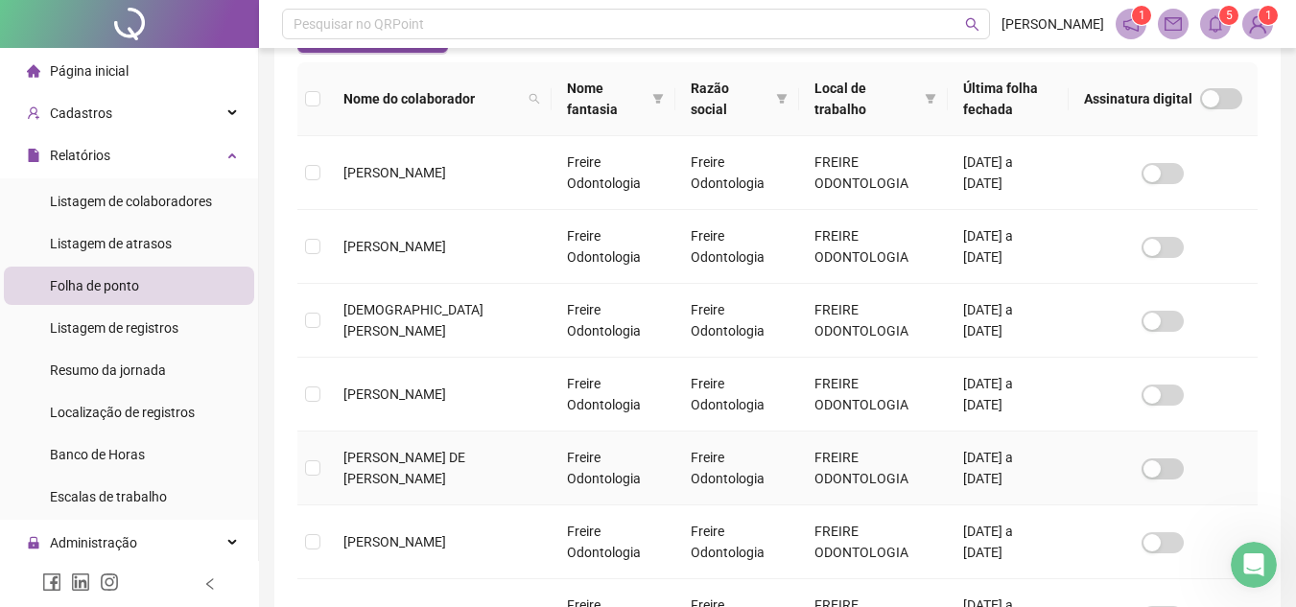
click at [458, 467] on td "[PERSON_NAME] DE [PERSON_NAME]" at bounding box center [439, 469] width 223 height 74
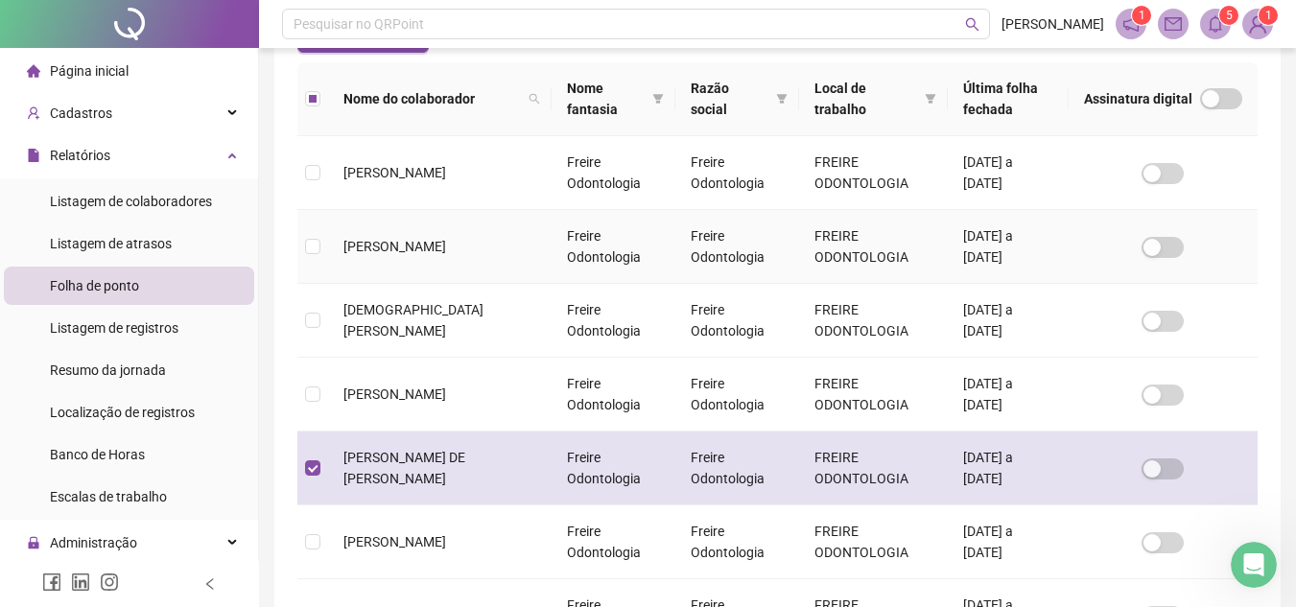
scroll to position [89, 0]
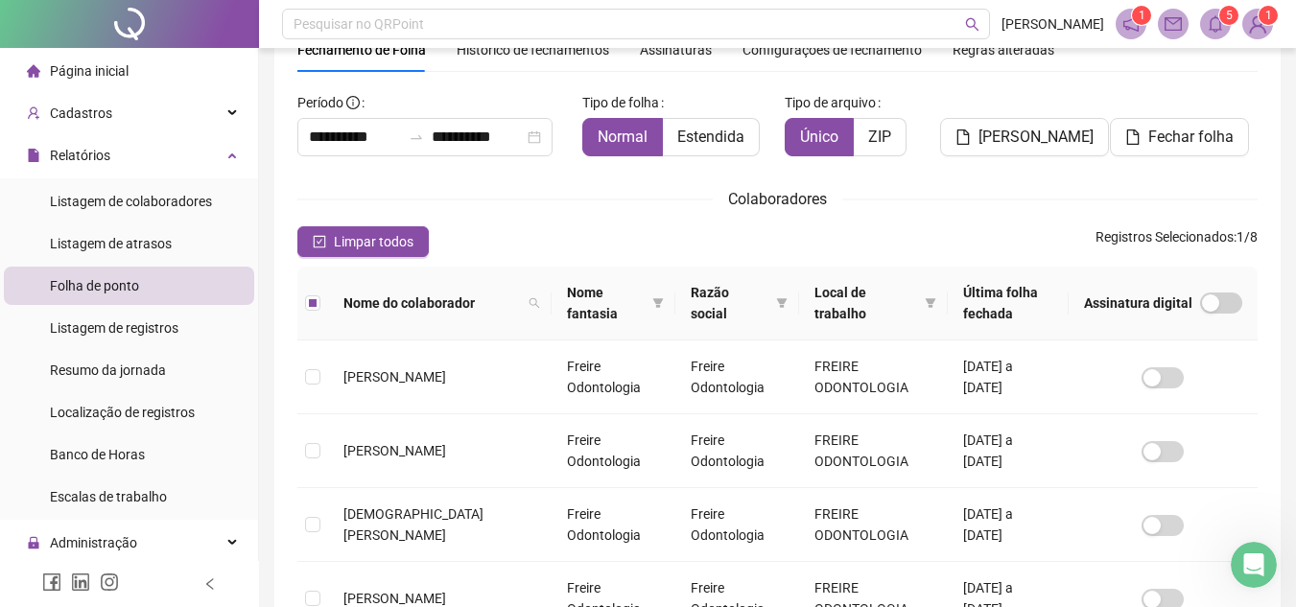
click at [992, 159] on div "[PERSON_NAME]" at bounding box center [1021, 129] width 163 height 84
click at [982, 142] on button "[PERSON_NAME]" at bounding box center [1024, 137] width 169 height 38
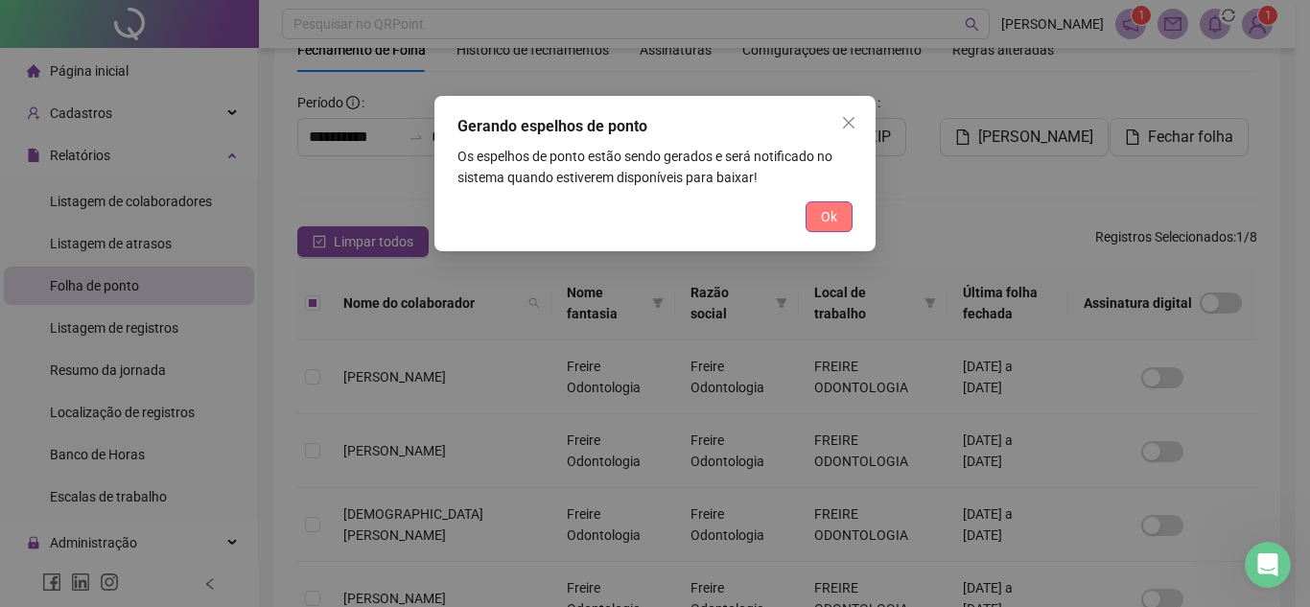
click at [817, 204] on button "Ok" at bounding box center [829, 216] width 47 height 31
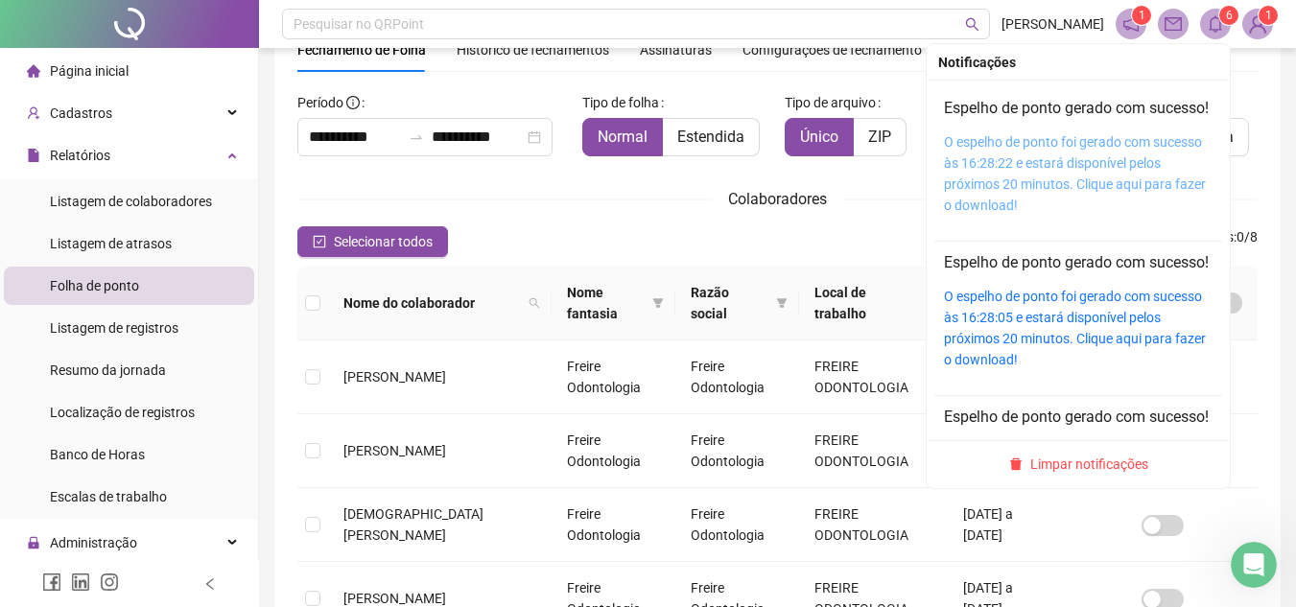
click at [1089, 160] on link "O espelho de ponto foi gerado com sucesso às 16:28:22 e estará disponível pelos…" at bounding box center [1075, 173] width 262 height 79
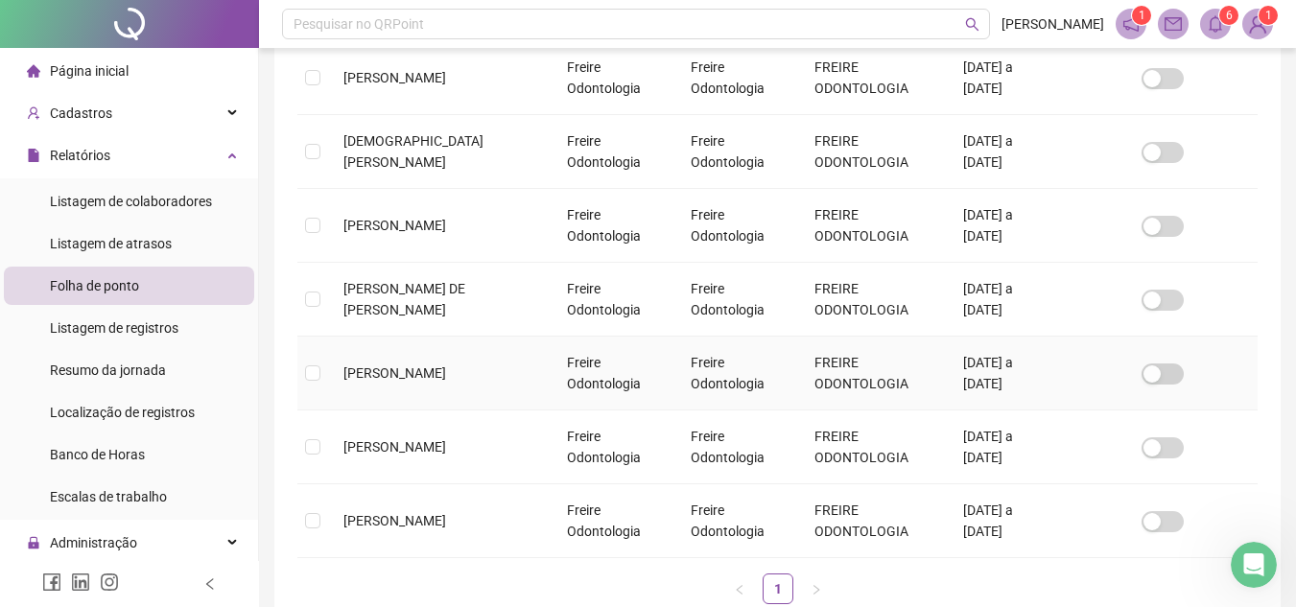
click at [411, 381] on span "[PERSON_NAME]" at bounding box center [394, 372] width 103 height 15
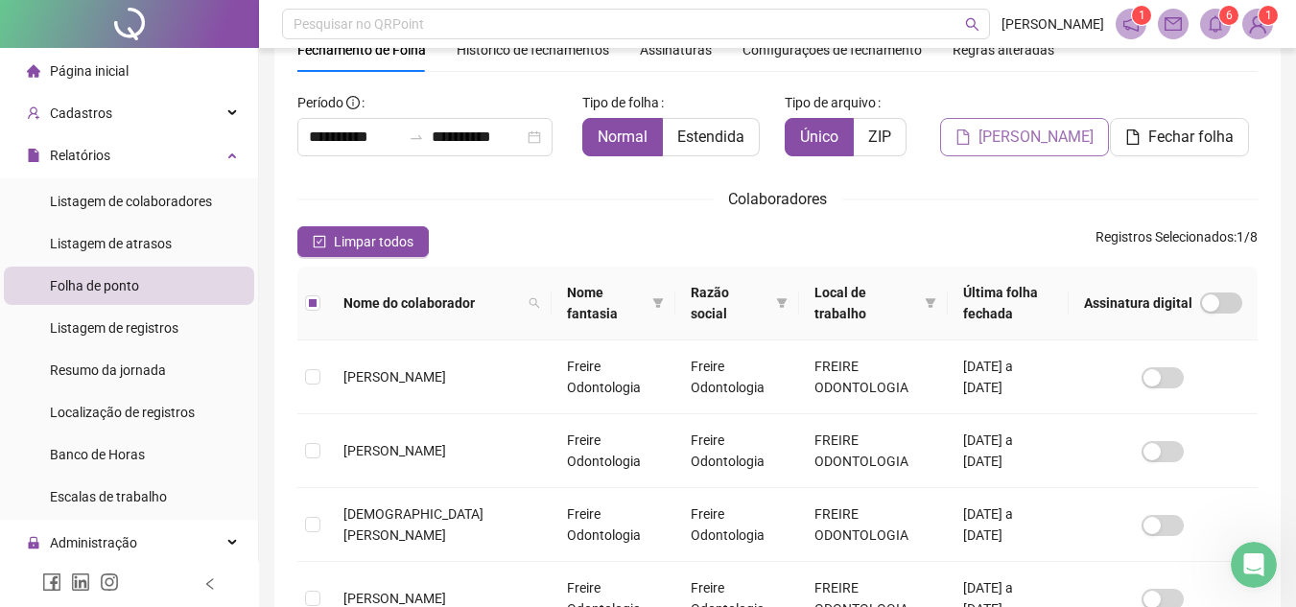
click at [996, 145] on span "[PERSON_NAME]" at bounding box center [1035, 137] width 115 height 23
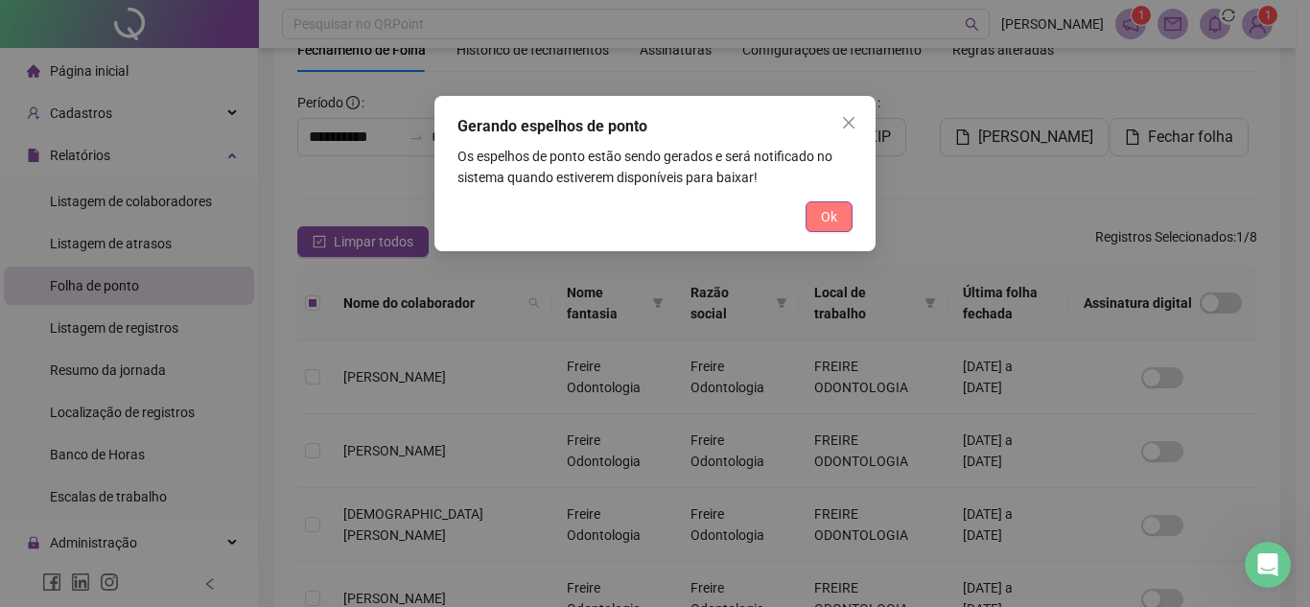
click at [846, 205] on button "Ok" at bounding box center [829, 216] width 47 height 31
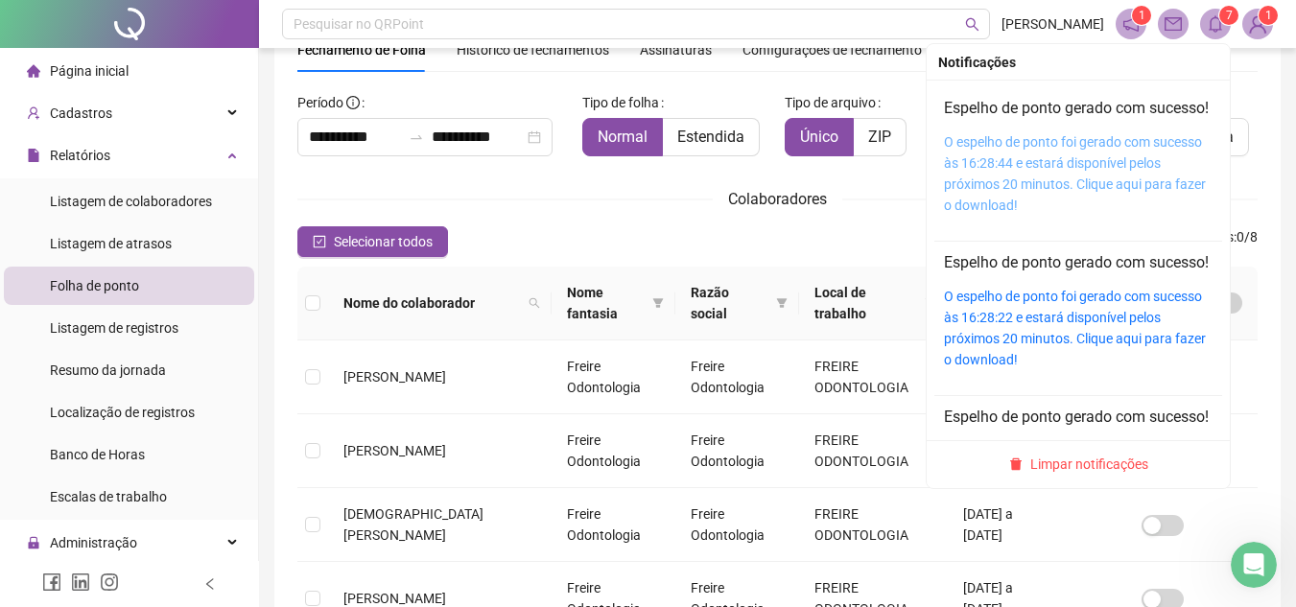
click at [1107, 178] on link "O espelho de ponto foi gerado com sucesso às 16:28:44 e estará disponível pelos…" at bounding box center [1075, 173] width 262 height 79
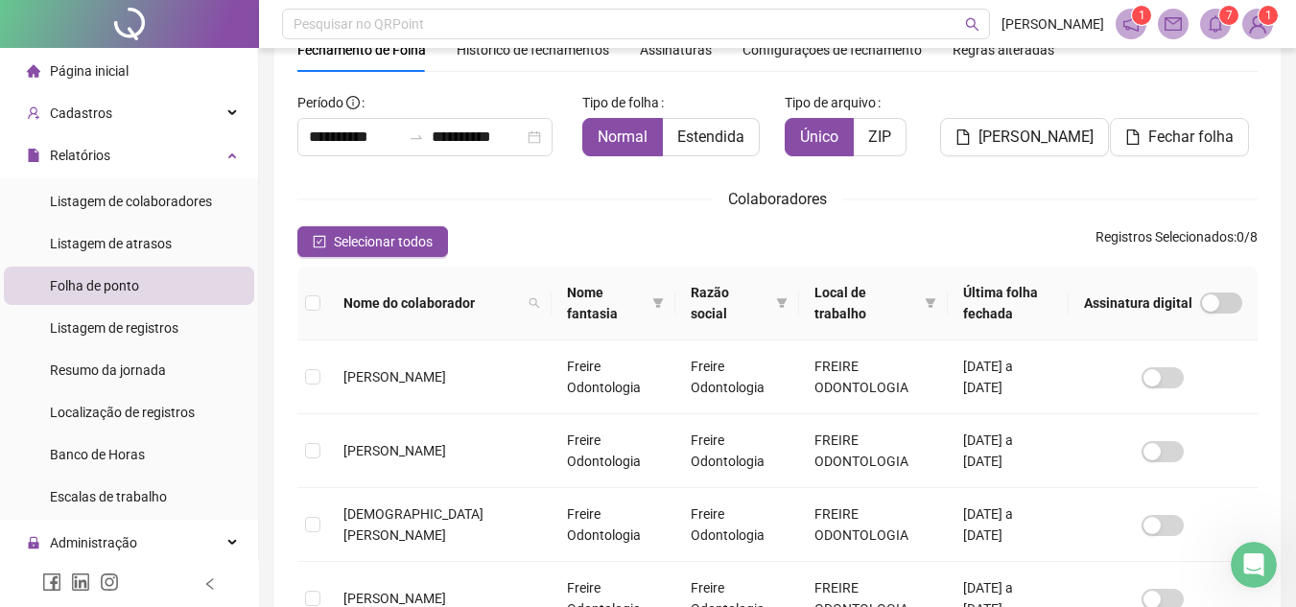
scroll to position [580, 0]
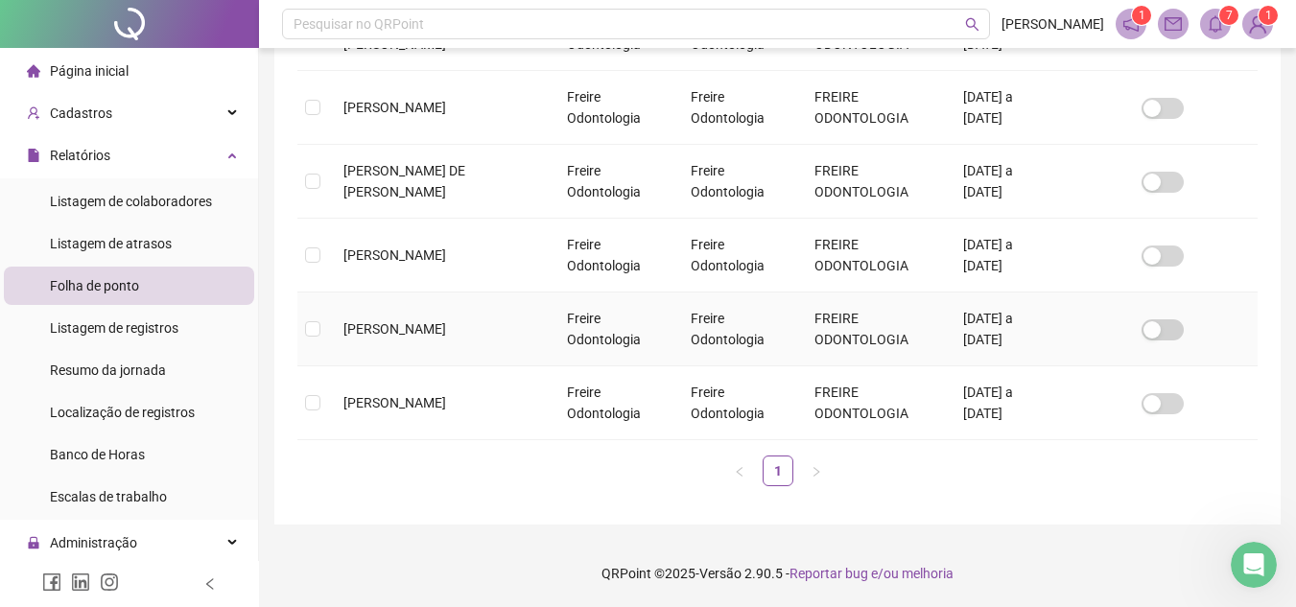
click at [409, 332] on span "[PERSON_NAME]" at bounding box center [394, 328] width 103 height 15
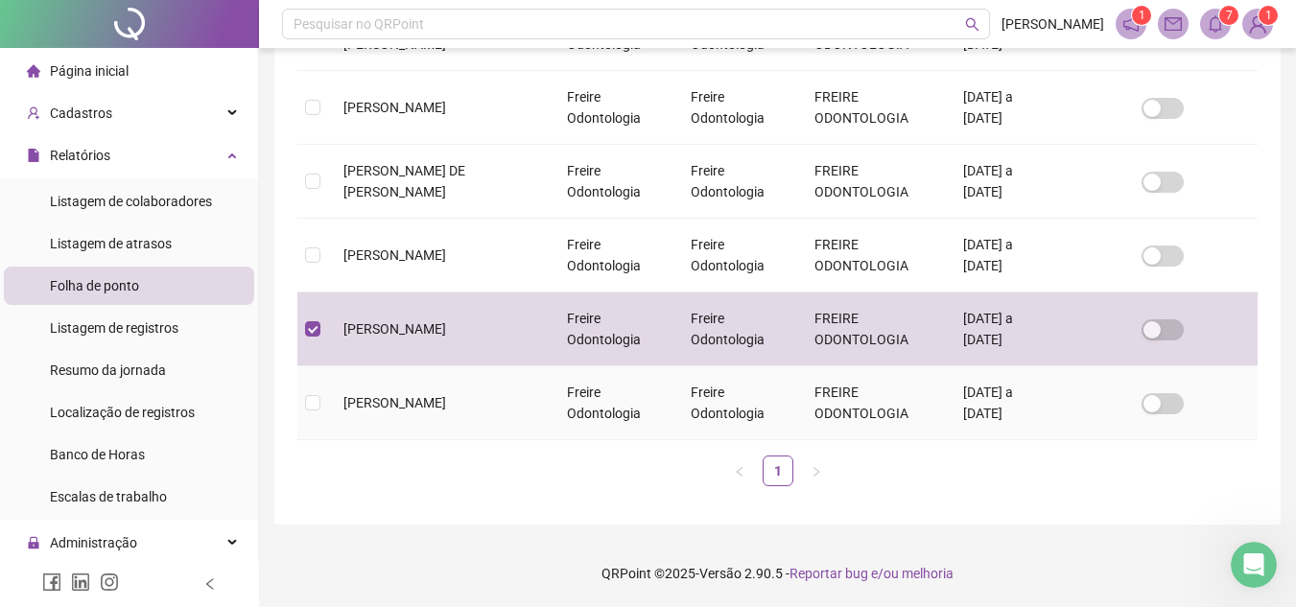
click at [354, 425] on td "[PERSON_NAME]" at bounding box center [439, 403] width 223 height 74
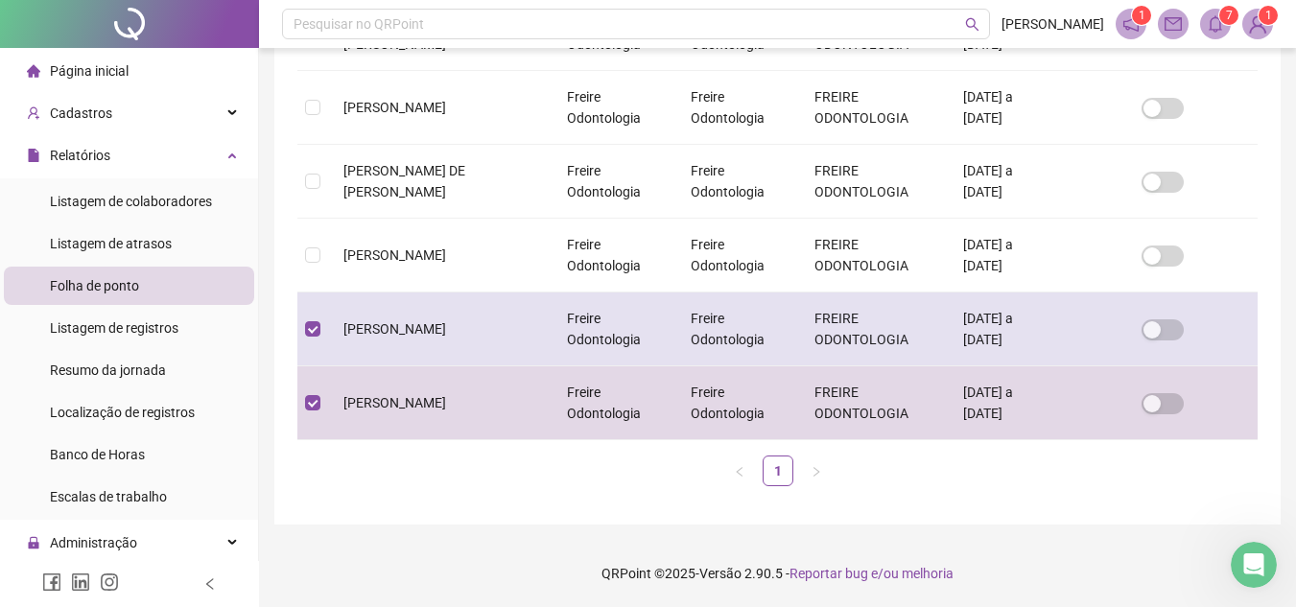
click at [435, 332] on span "[PERSON_NAME]" at bounding box center [394, 328] width 103 height 15
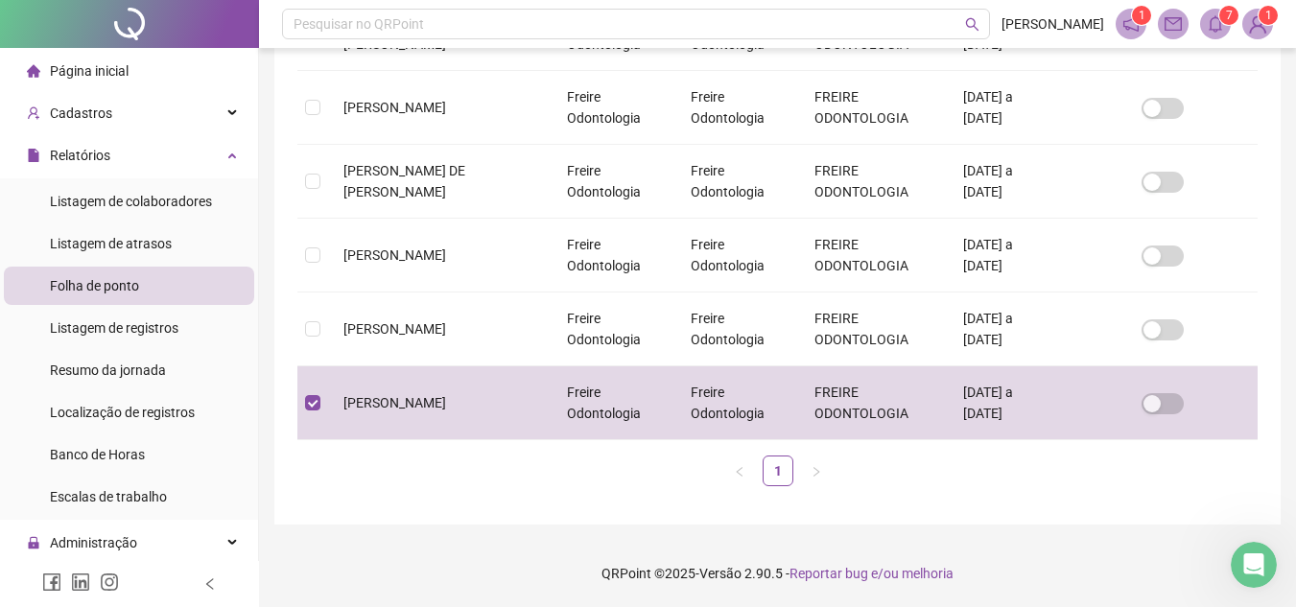
scroll to position [89, 0]
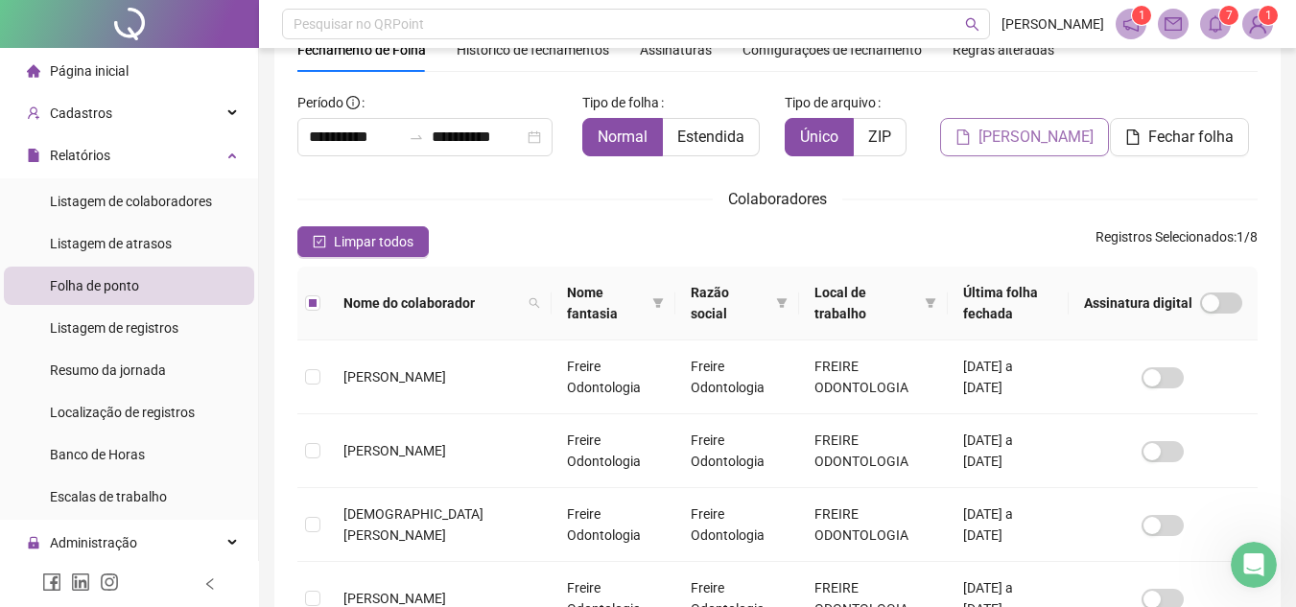
click at [1015, 139] on span "[PERSON_NAME]" at bounding box center [1035, 137] width 115 height 23
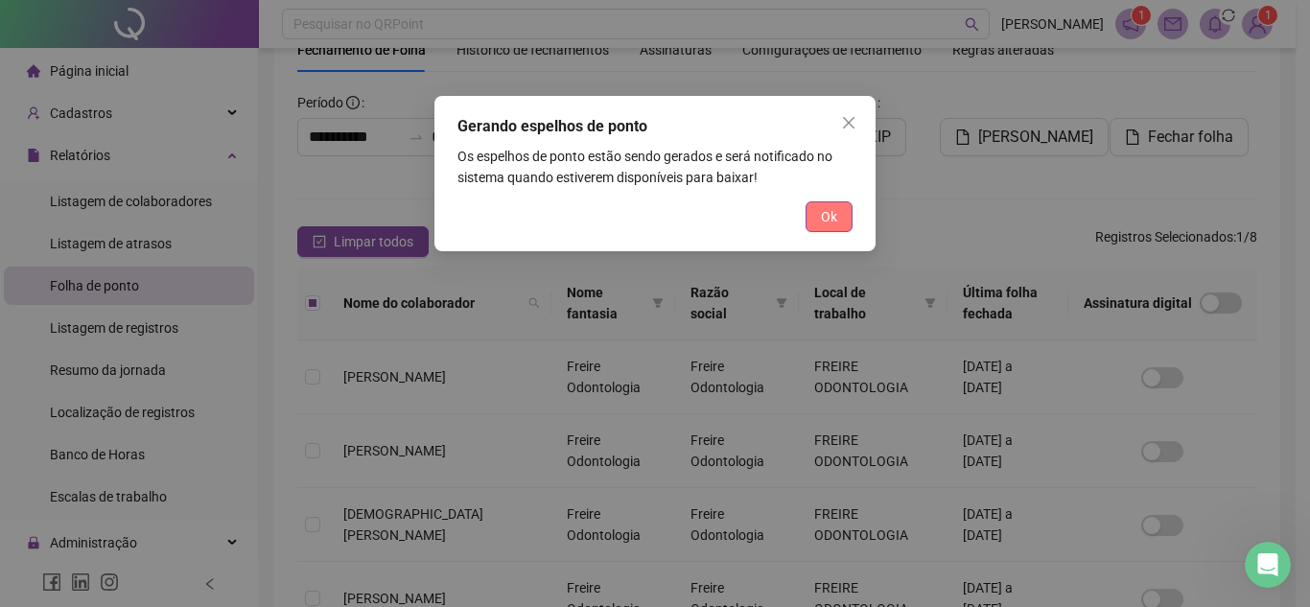
click at [846, 216] on button "Ok" at bounding box center [829, 216] width 47 height 31
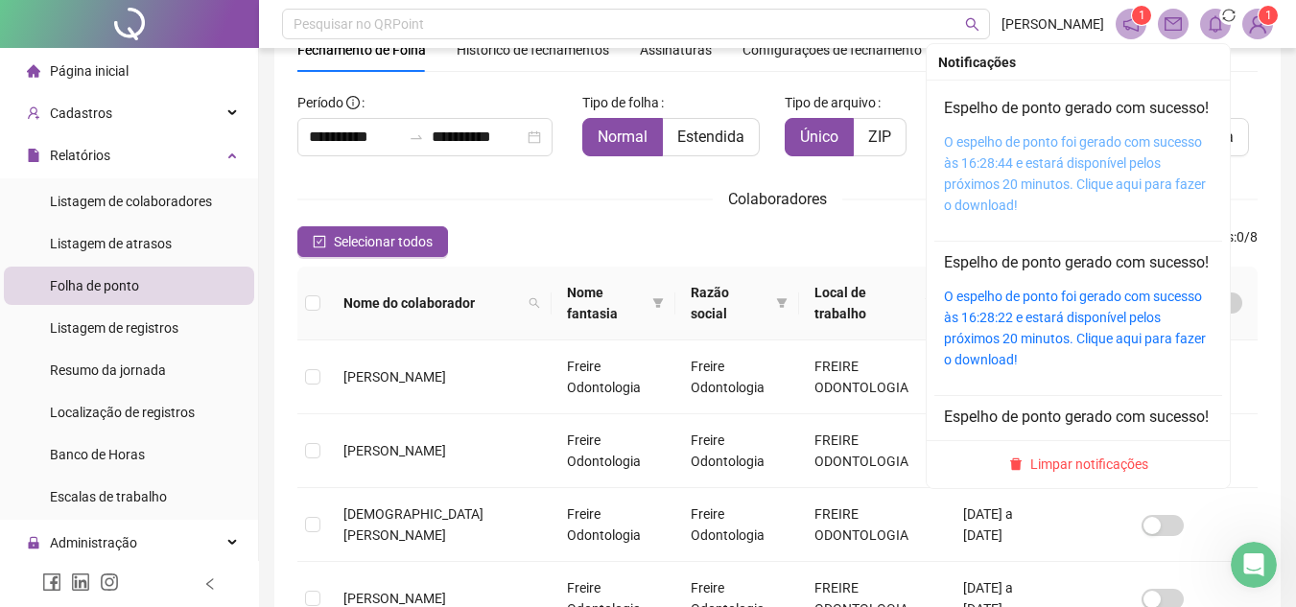
click at [1064, 171] on link "O espelho de ponto foi gerado com sucesso às 16:28:44 e estará disponível pelos…" at bounding box center [1075, 173] width 262 height 79
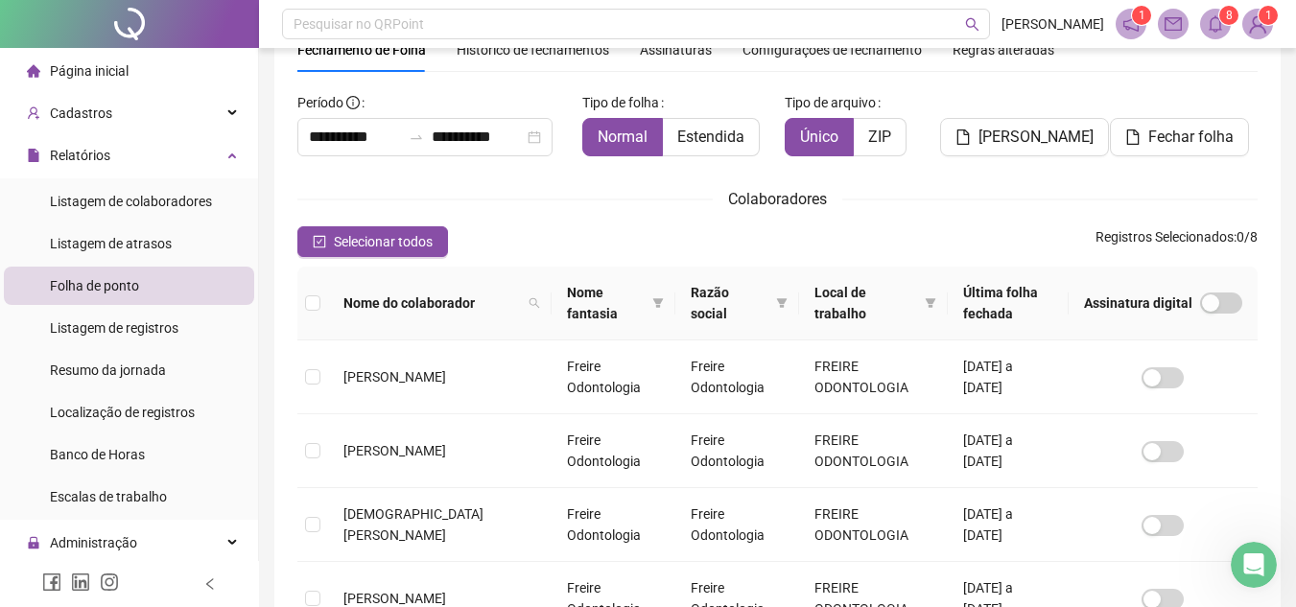
drag, startPoint x: 1290, startPoint y: 163, endPoint x: 1304, endPoint y: 197, distance: 36.5
click at [1296, 197] on html "**********" at bounding box center [648, 214] width 1296 height 607
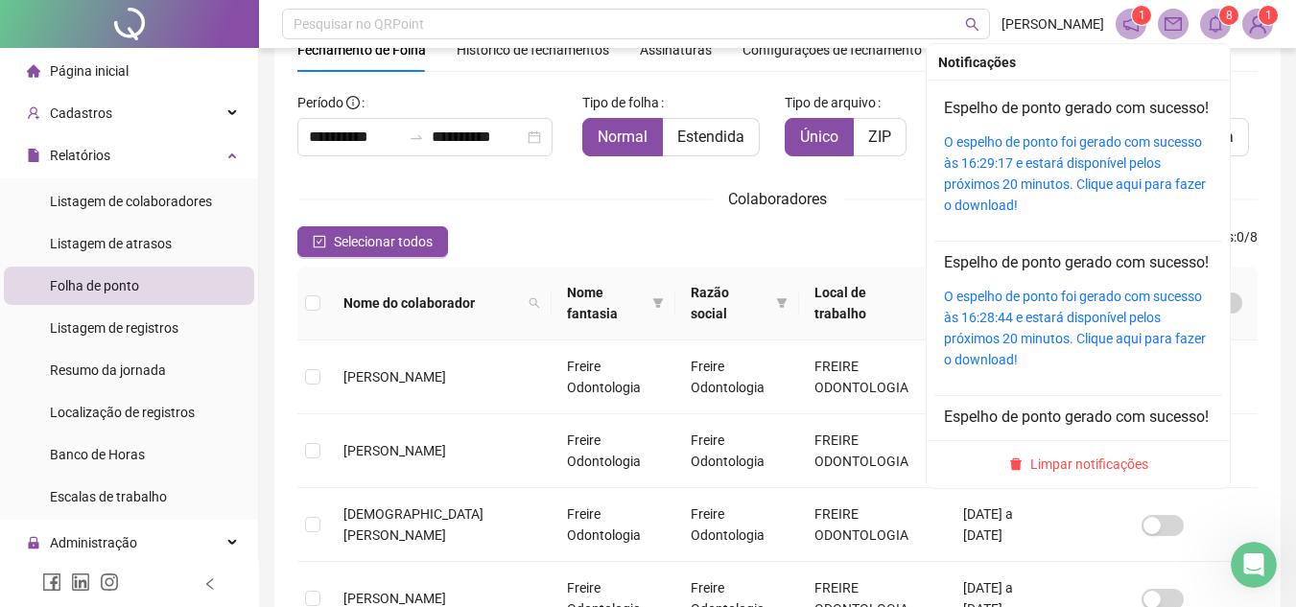
click at [1207, 19] on icon "bell" at bounding box center [1215, 23] width 17 height 17
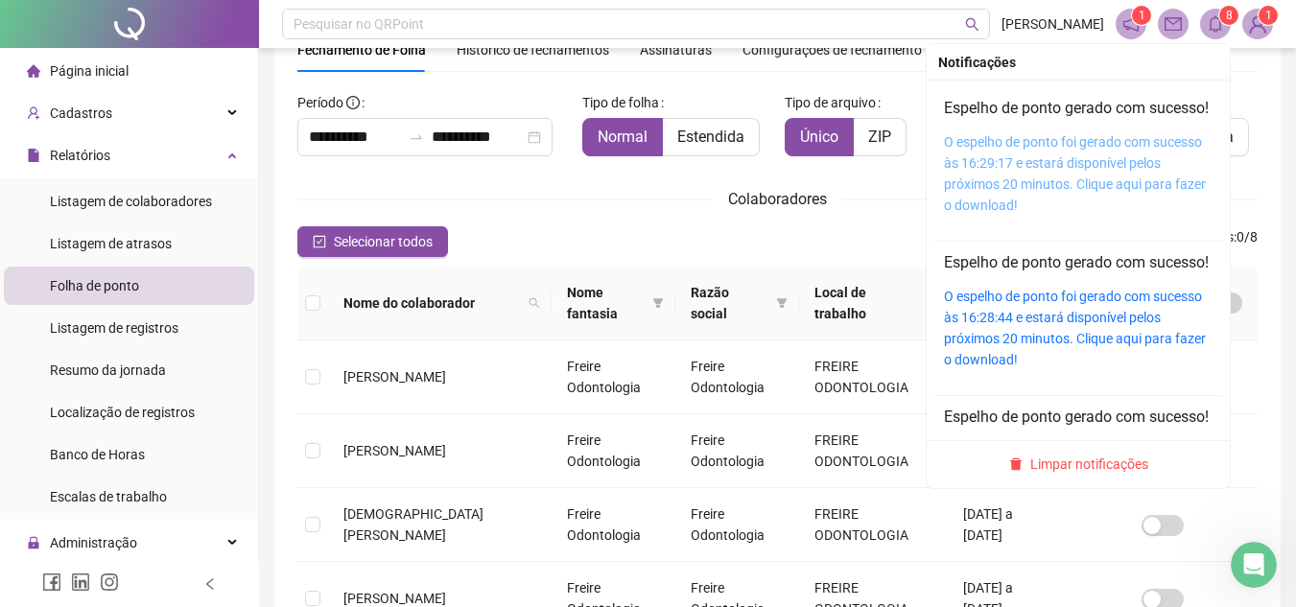
click at [1068, 167] on link "O espelho de ponto foi gerado com sucesso às 16:29:17 e estará disponível pelos…" at bounding box center [1075, 173] width 262 height 79
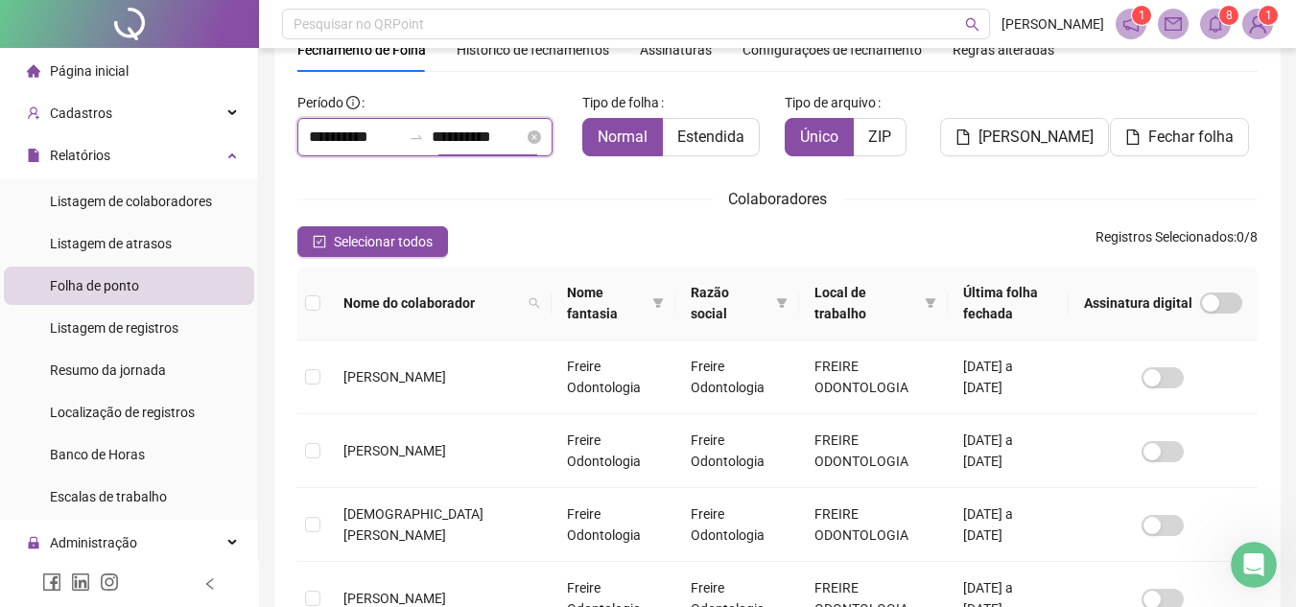
click at [460, 140] on input "**********" at bounding box center [478, 137] width 92 height 23
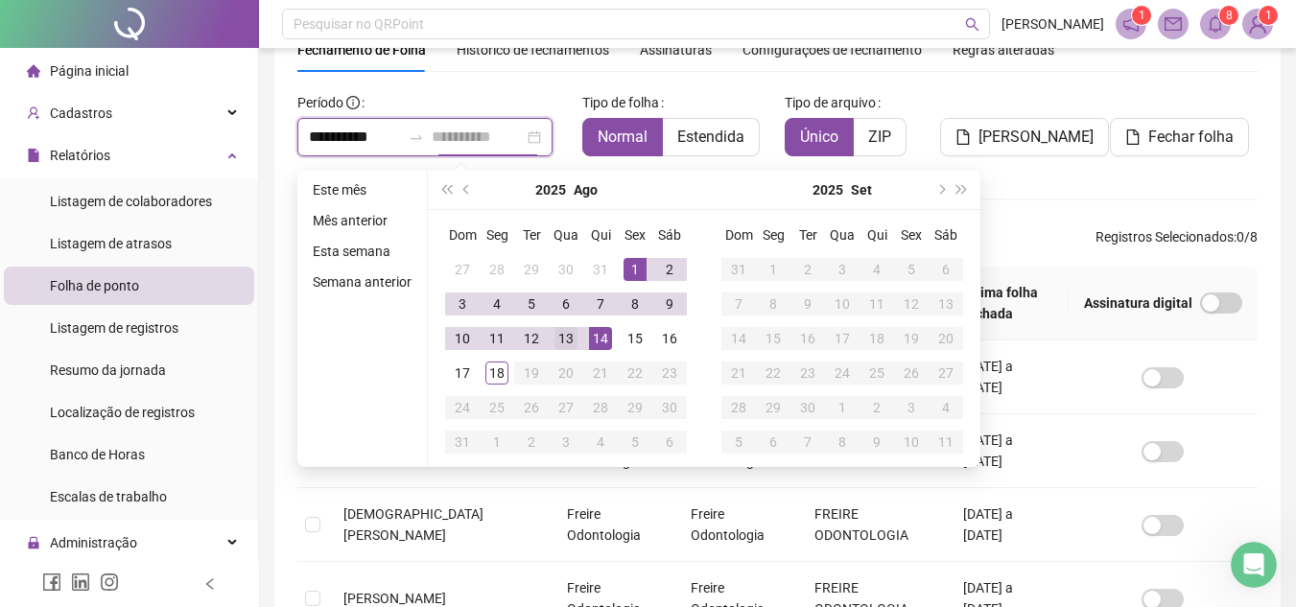
type input "**********"
click at [565, 343] on div "13" at bounding box center [565, 338] width 23 height 23
type input "**********"
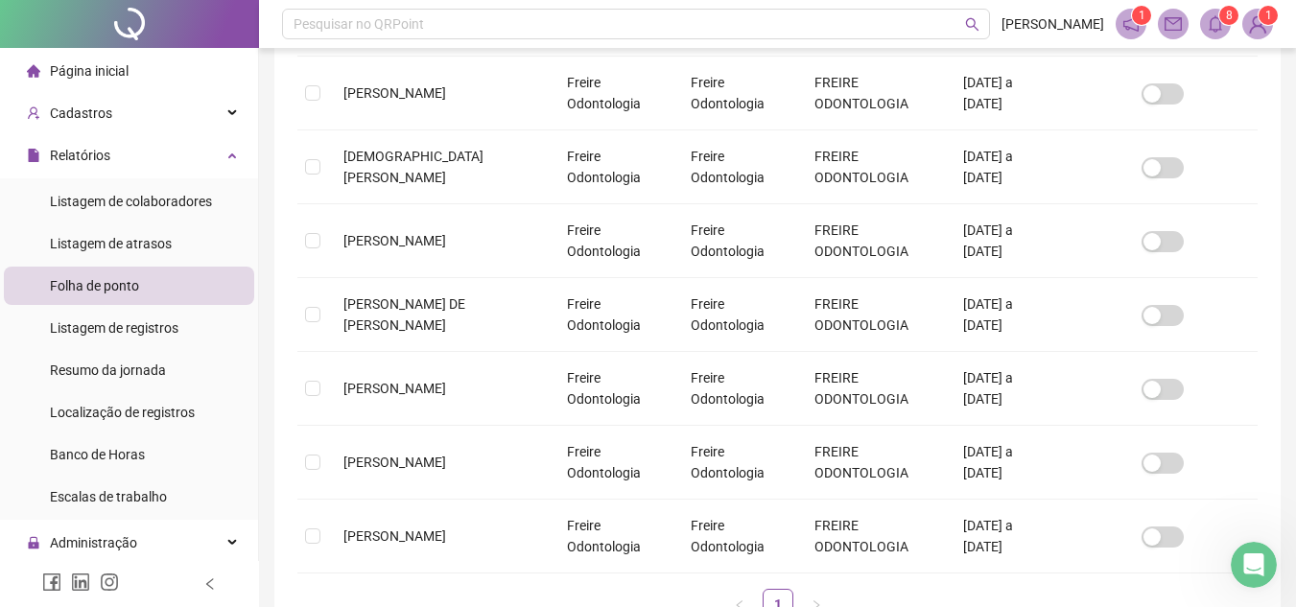
scroll to position [451, 0]
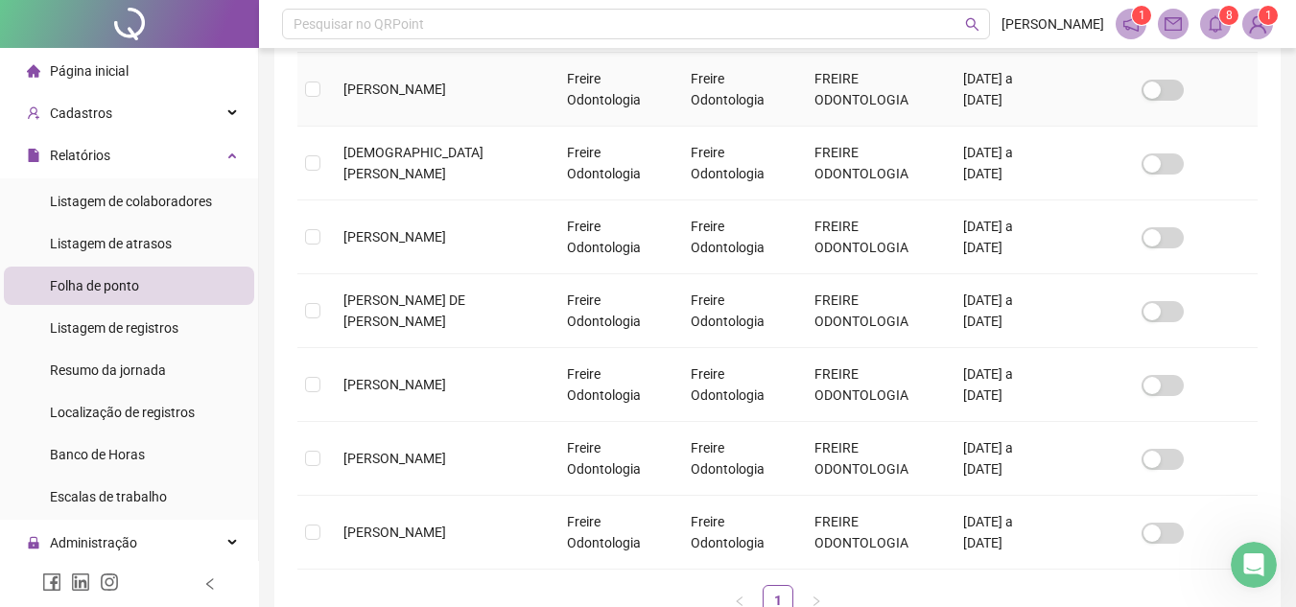
click at [420, 73] on td "[PERSON_NAME]" at bounding box center [439, 90] width 223 height 74
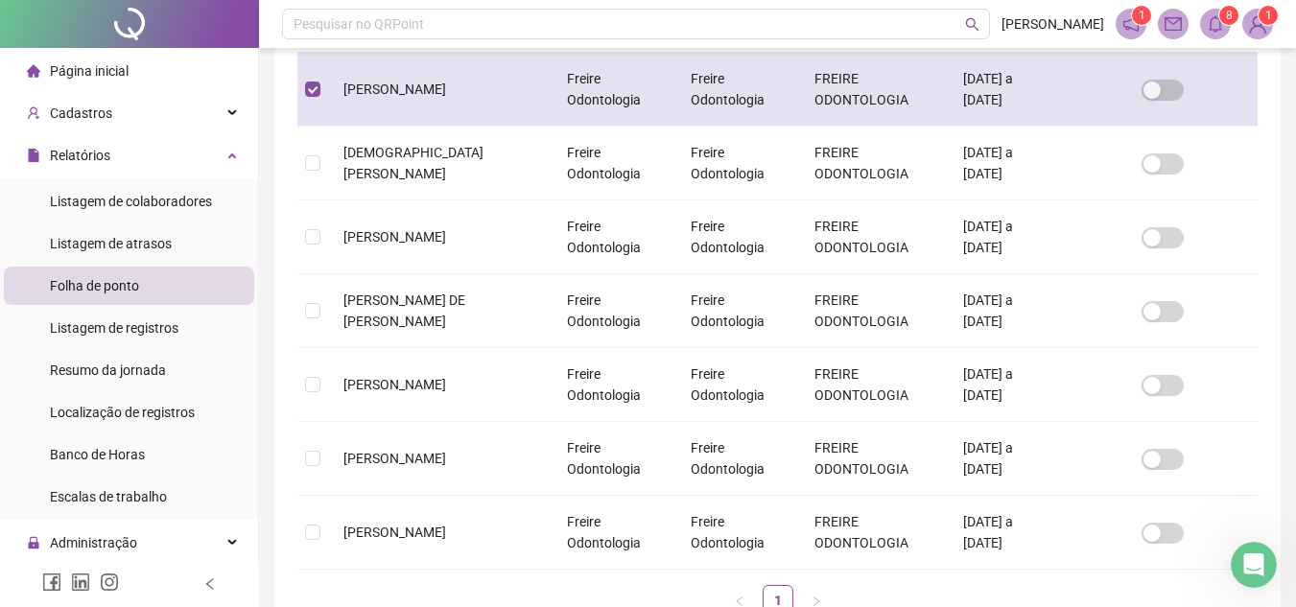
scroll to position [89, 0]
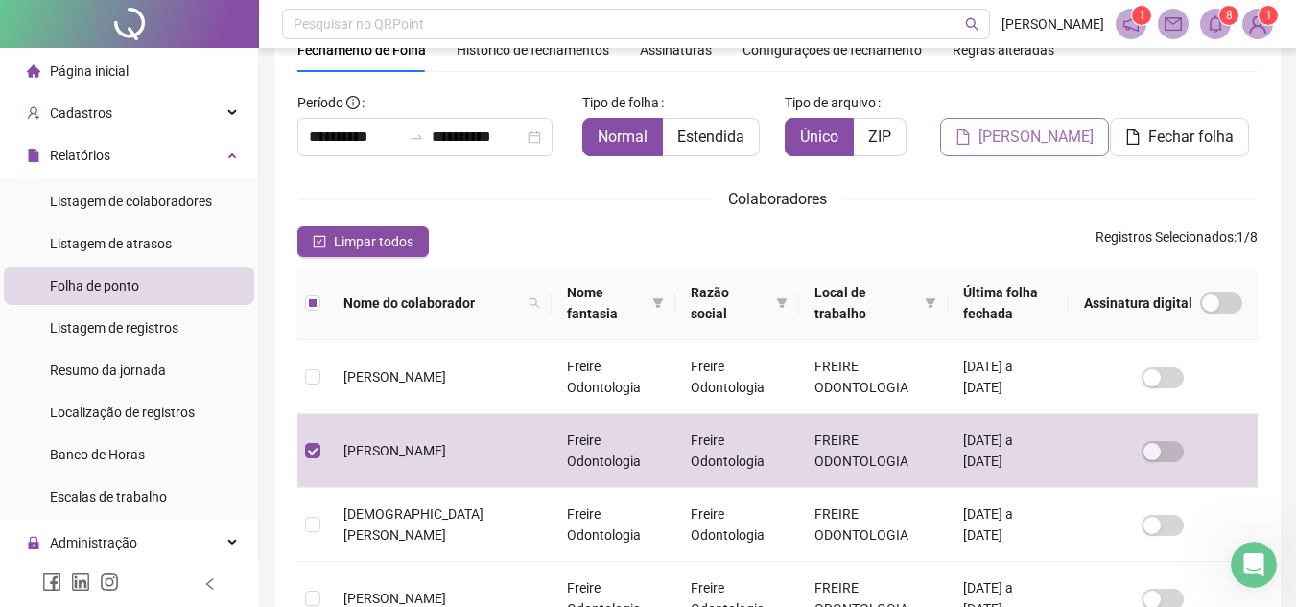
click at [1043, 137] on span "[PERSON_NAME]" at bounding box center [1035, 137] width 115 height 23
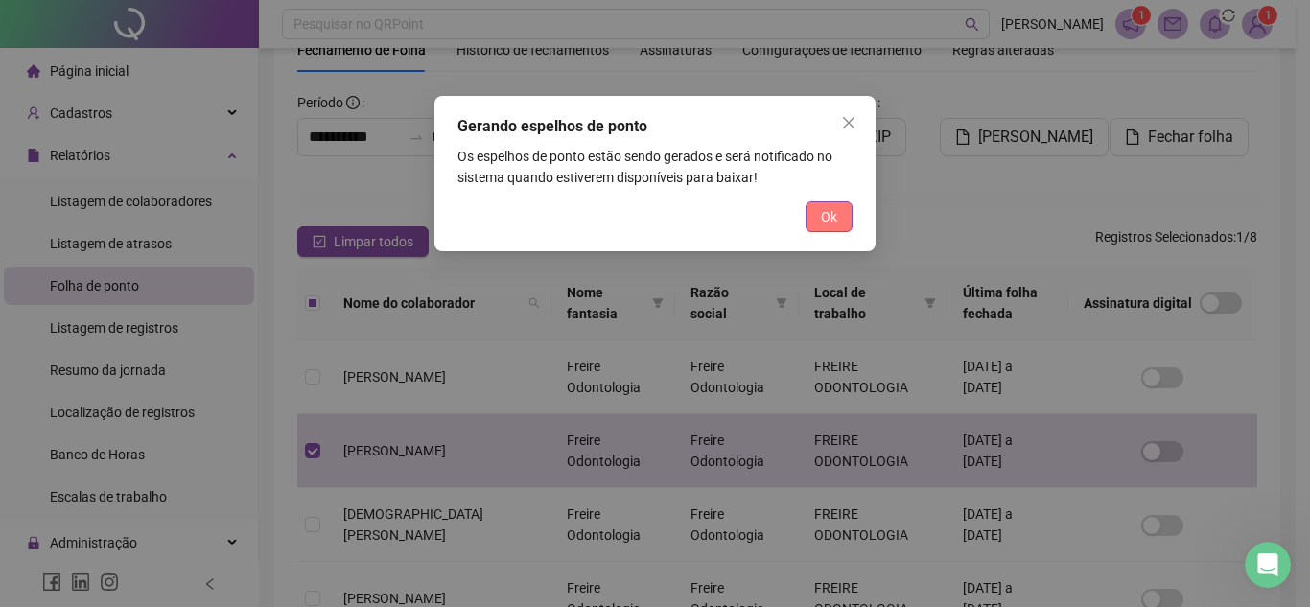
click at [821, 220] on span "Ok" at bounding box center [829, 216] width 16 height 21
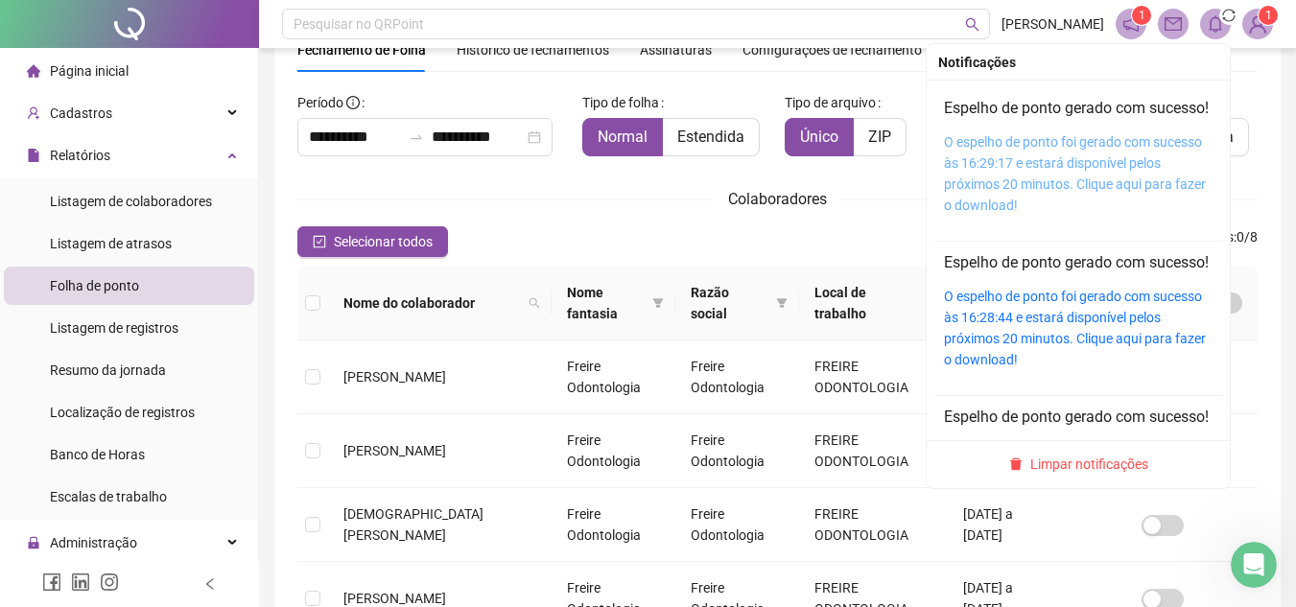
click at [1072, 184] on link "O espelho de ponto foi gerado com sucesso às 16:29:17 e estará disponível pelos…" at bounding box center [1075, 173] width 262 height 79
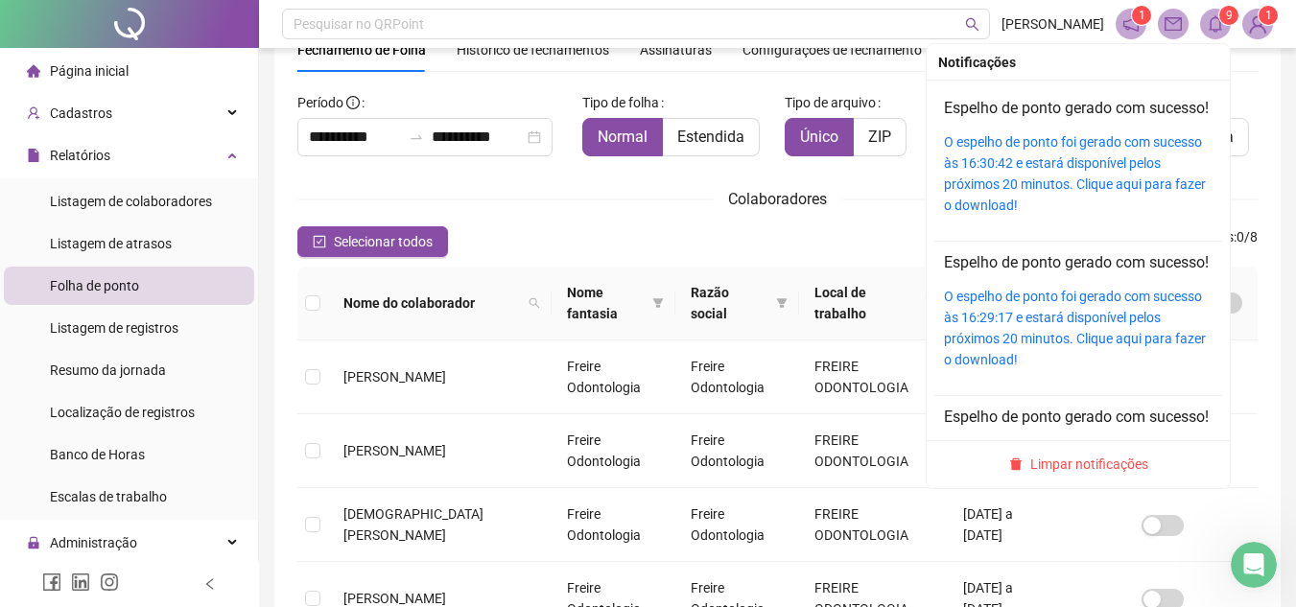
click at [1215, 32] on icon "bell" at bounding box center [1214, 23] width 13 height 17
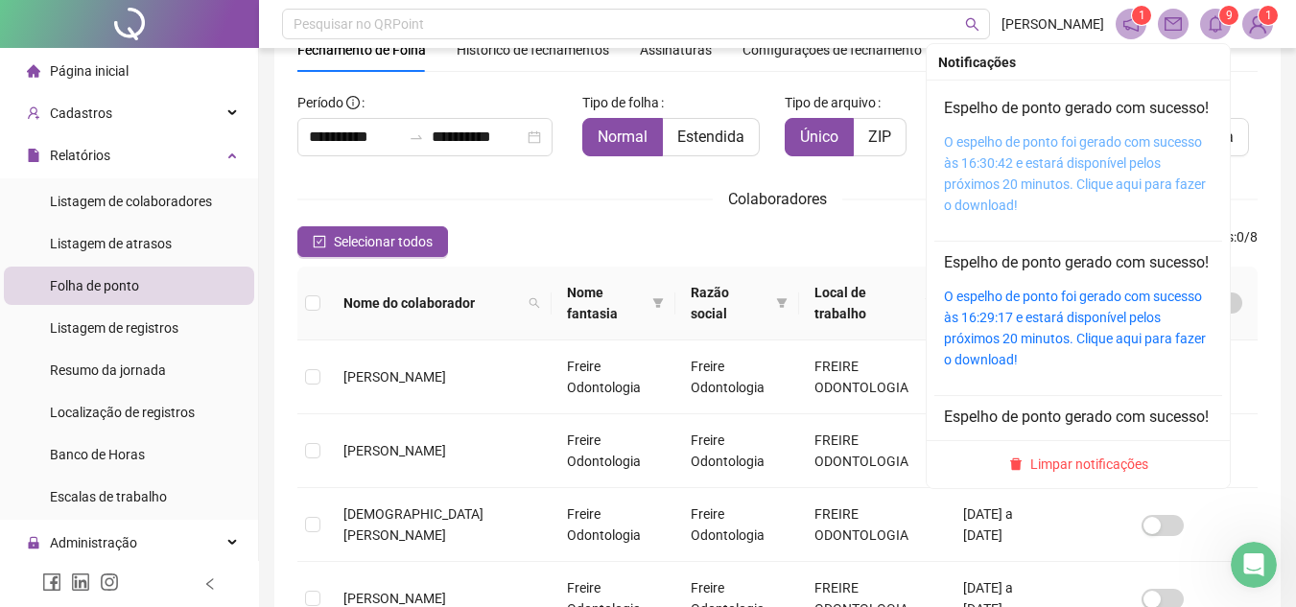
click at [1103, 177] on link "O espelho de ponto foi gerado com sucesso às 16:30:42 e estará disponível pelos…" at bounding box center [1075, 173] width 262 height 79
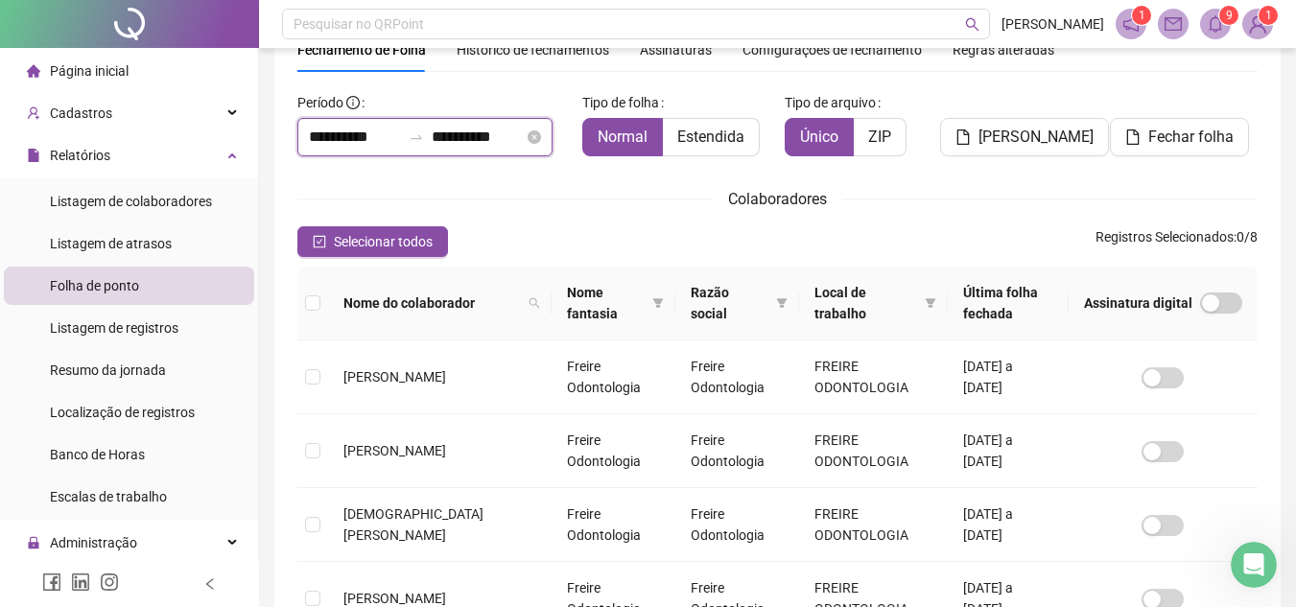
click at [467, 147] on input "**********" at bounding box center [478, 137] width 92 height 23
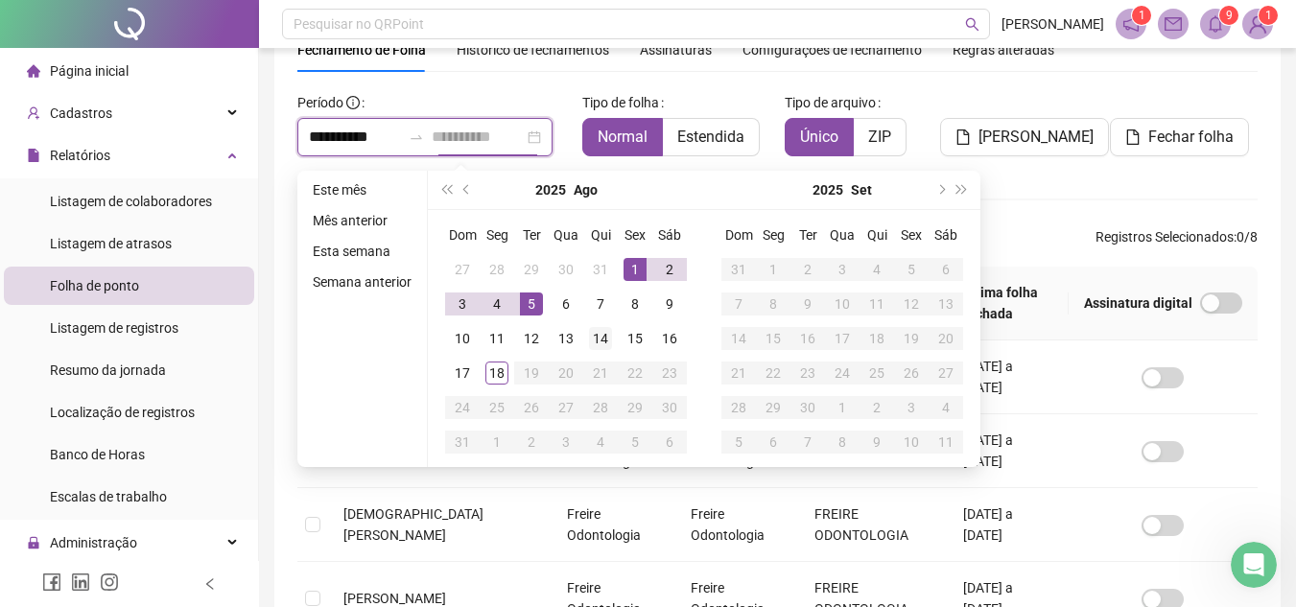
type input "**********"
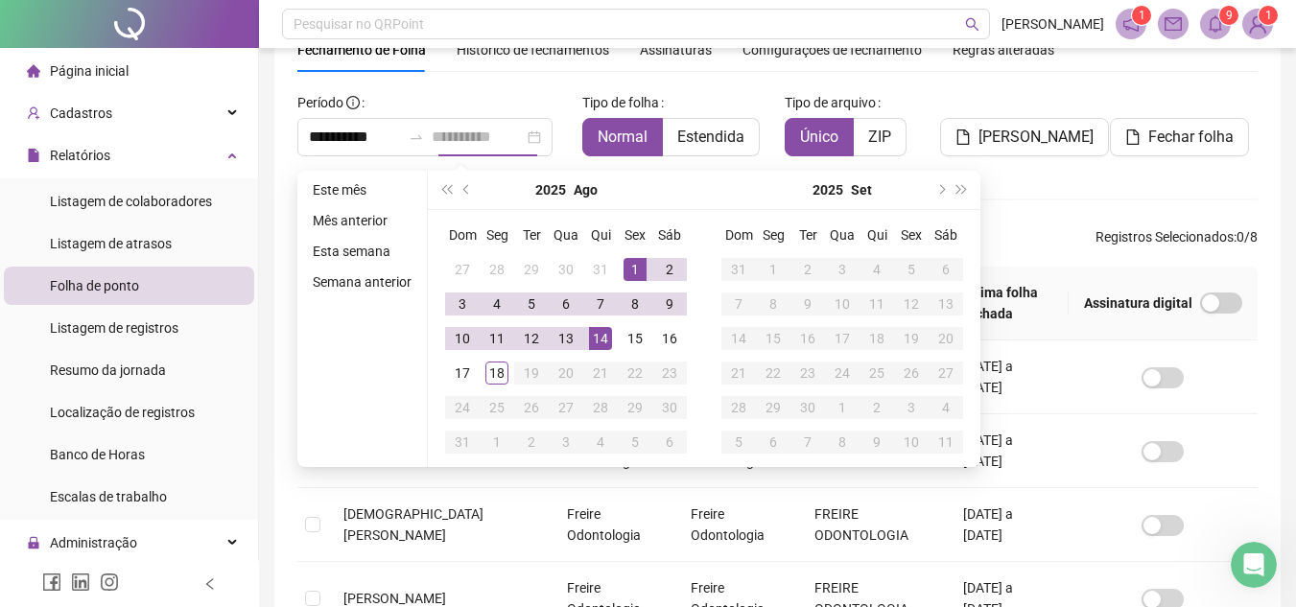
click at [603, 348] on div "14" at bounding box center [600, 338] width 23 height 23
type input "**********"
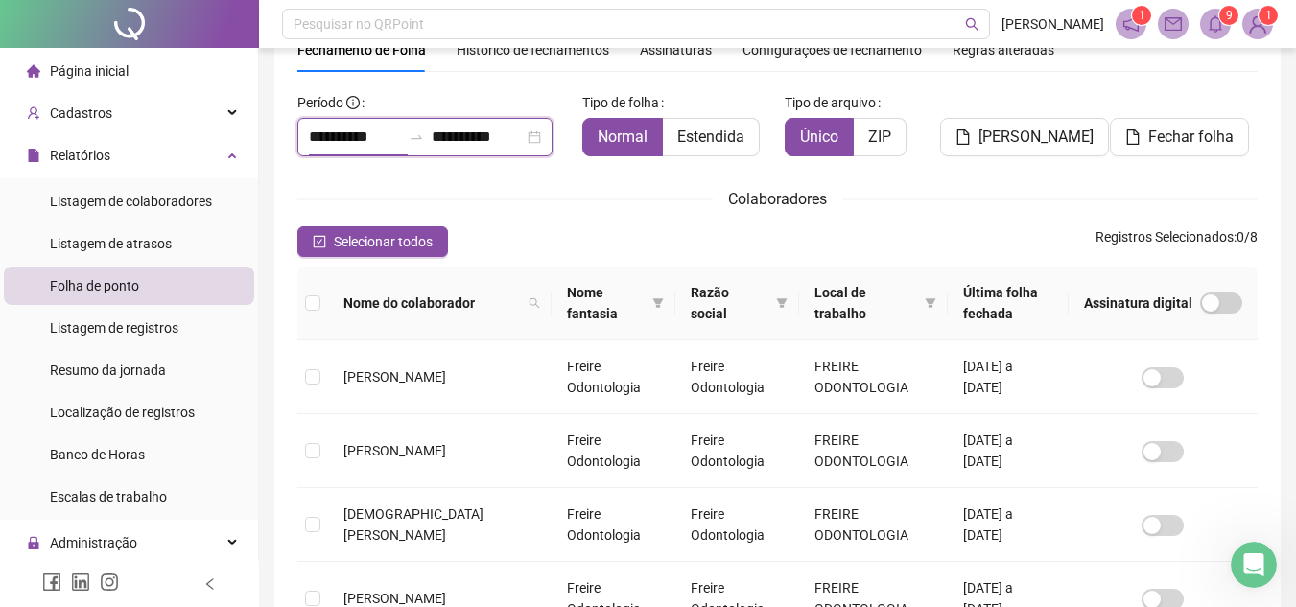
scroll to position [378, 0]
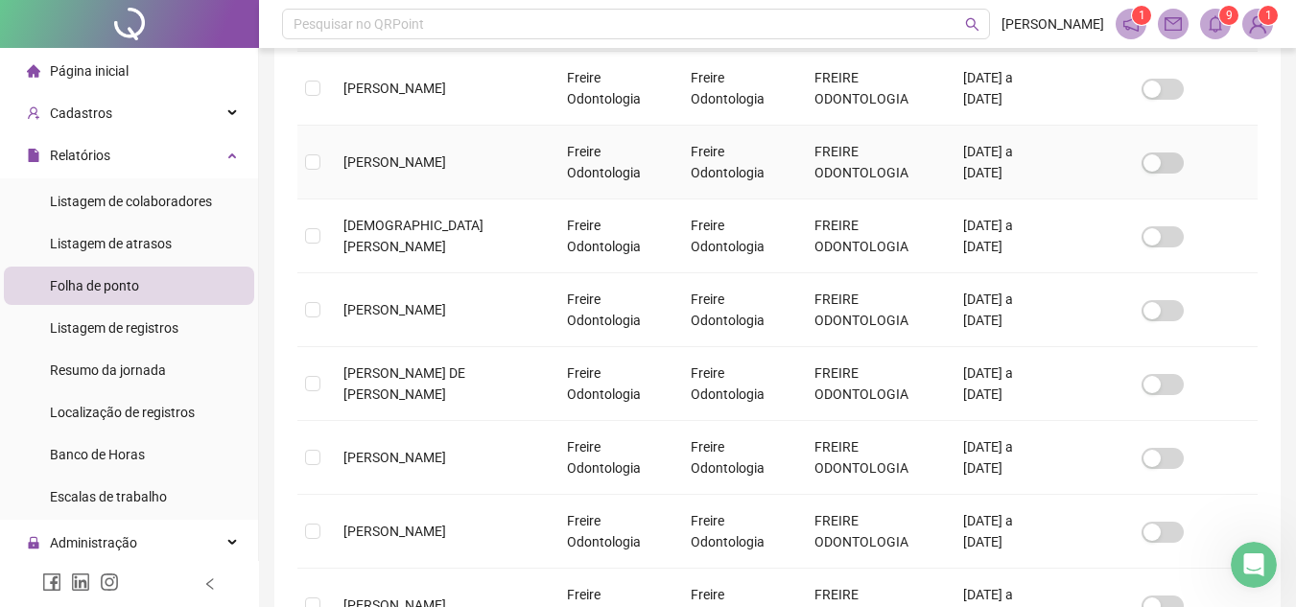
click at [428, 170] on span "[PERSON_NAME]" at bounding box center [394, 161] width 103 height 15
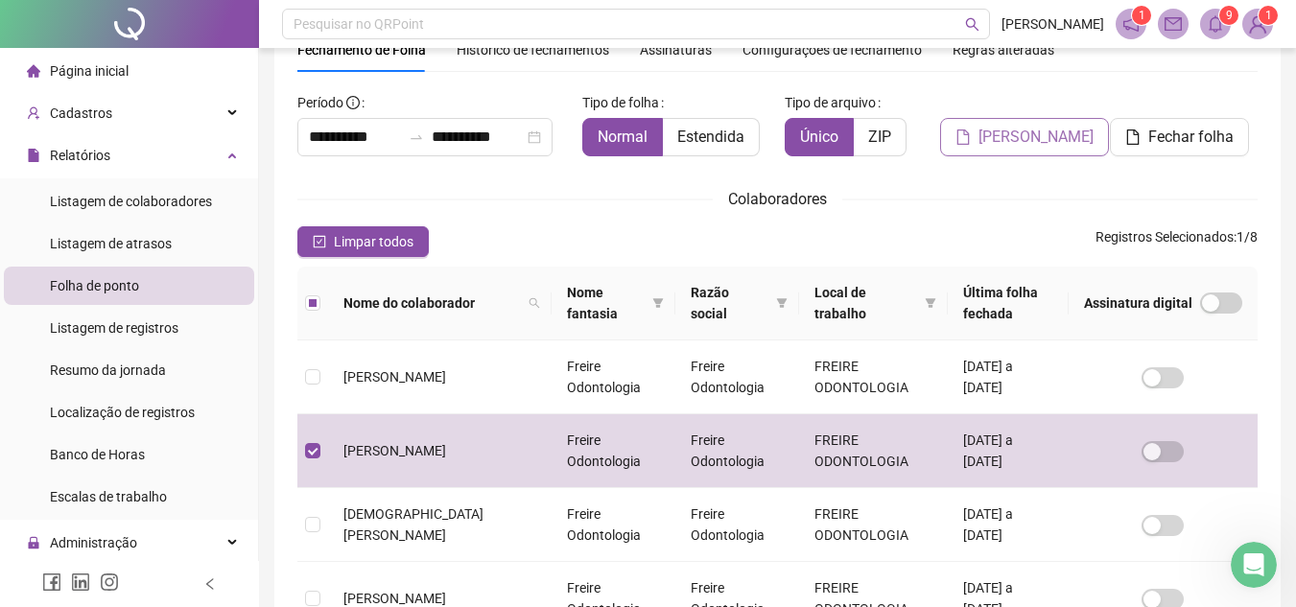
click at [993, 130] on span "[PERSON_NAME]" at bounding box center [1035, 137] width 115 height 23
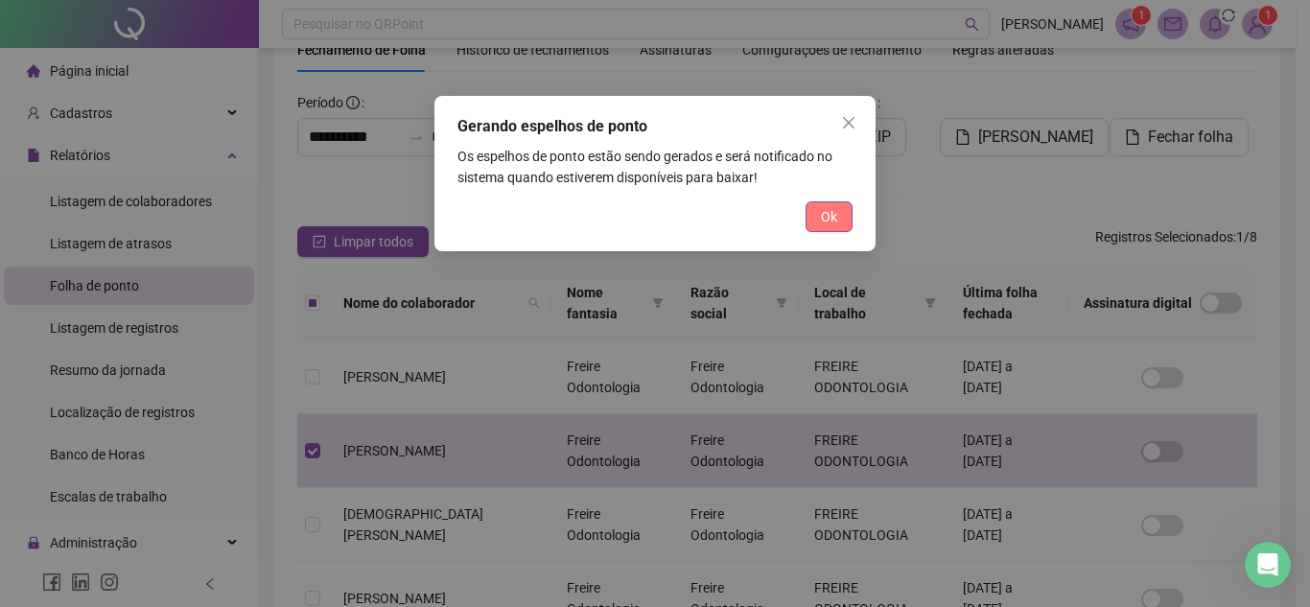
click at [821, 212] on span "Ok" at bounding box center [829, 216] width 16 height 21
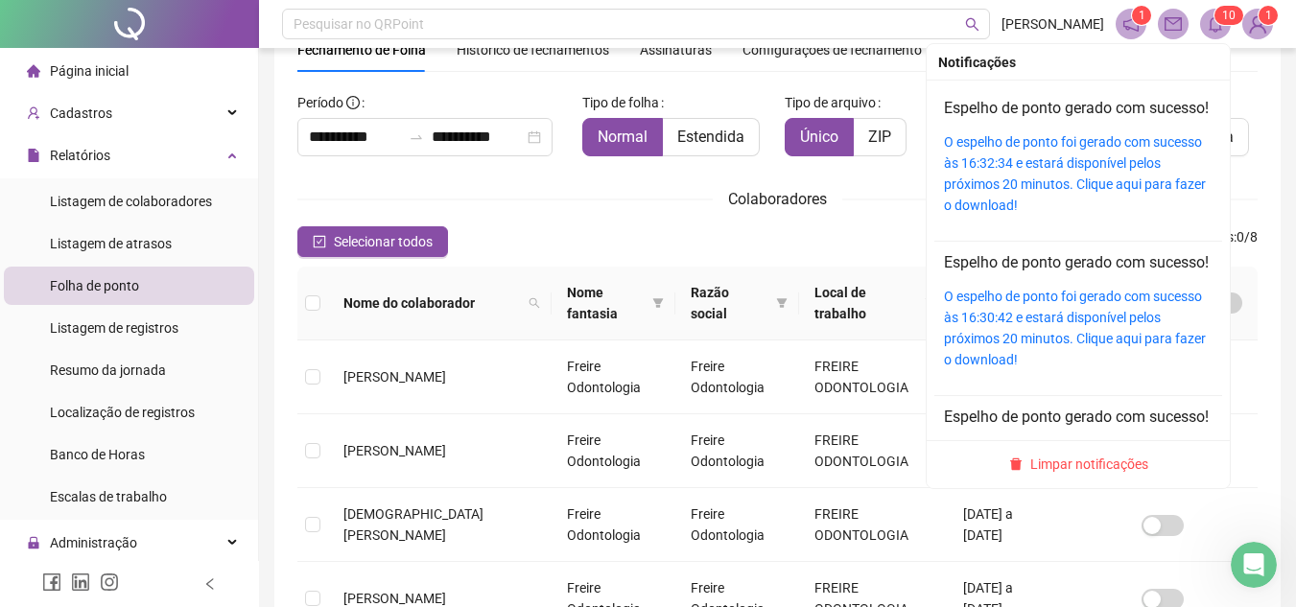
click at [1210, 14] on span at bounding box center [1215, 24] width 31 height 31
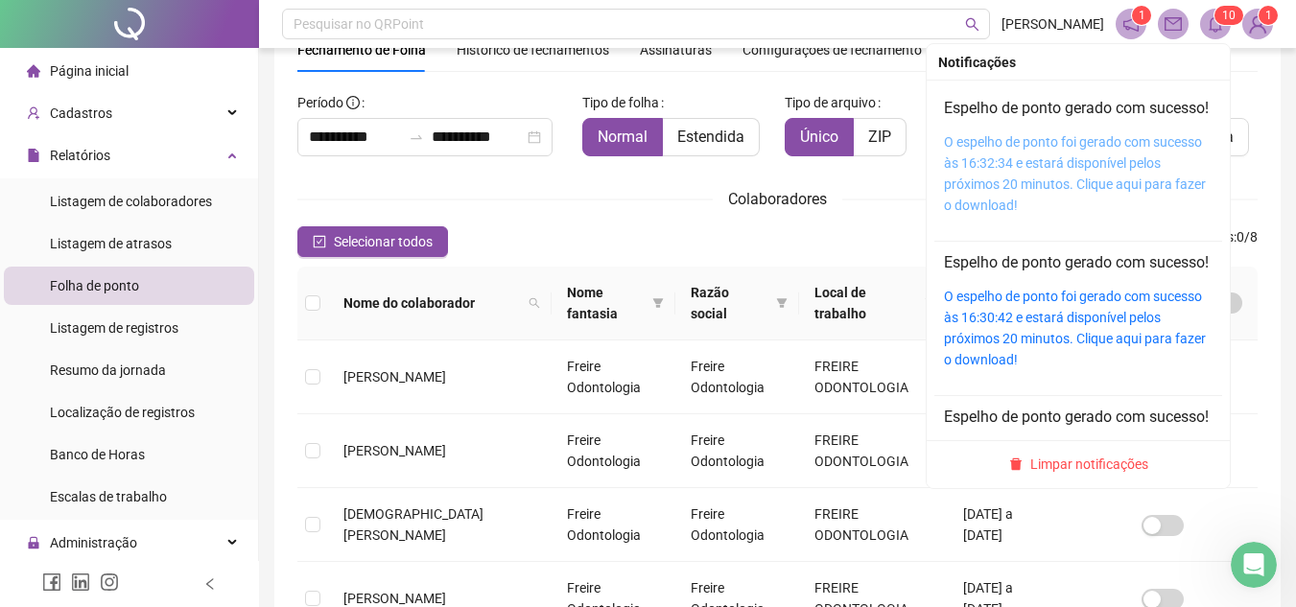
click at [1037, 167] on link "O espelho de ponto foi gerado com sucesso às 16:32:34 e estará disponível pelos…" at bounding box center [1075, 173] width 262 height 79
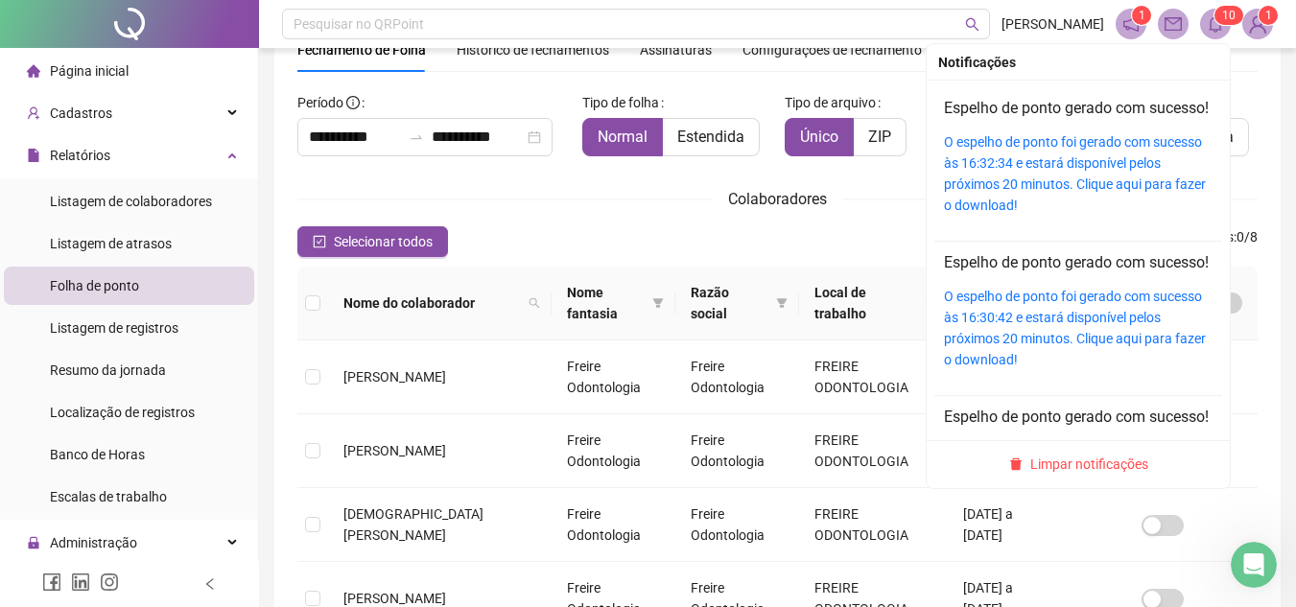
click at [1227, 23] on span "1" at bounding box center [1225, 15] width 7 height 19
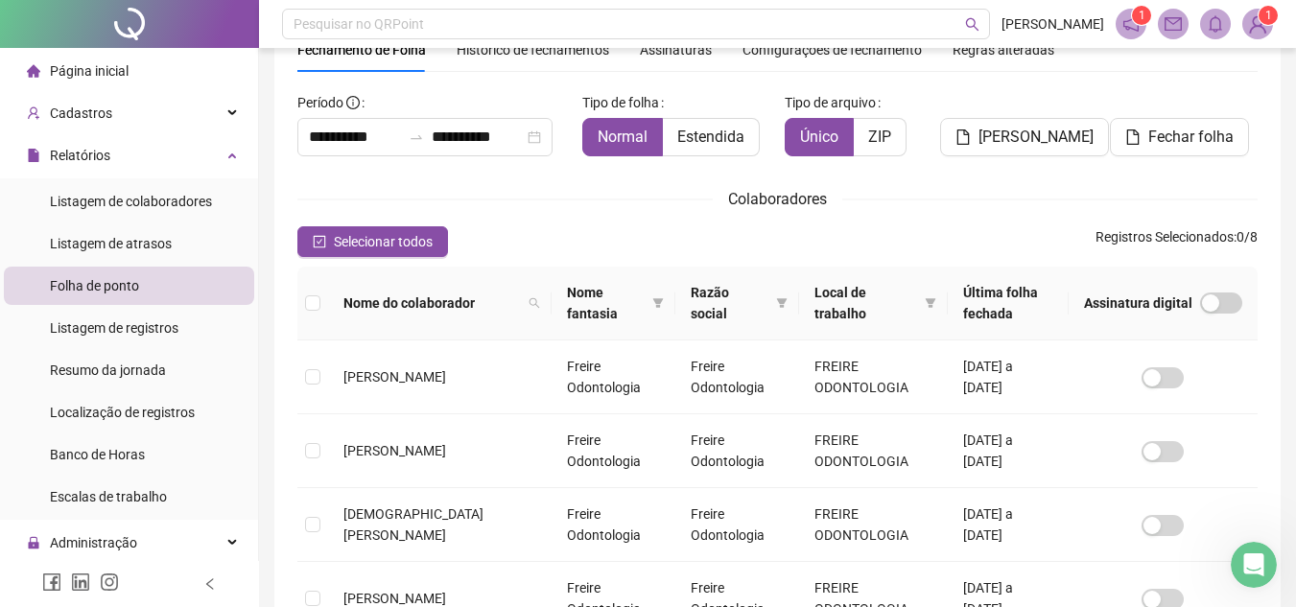
scroll to position [0, 0]
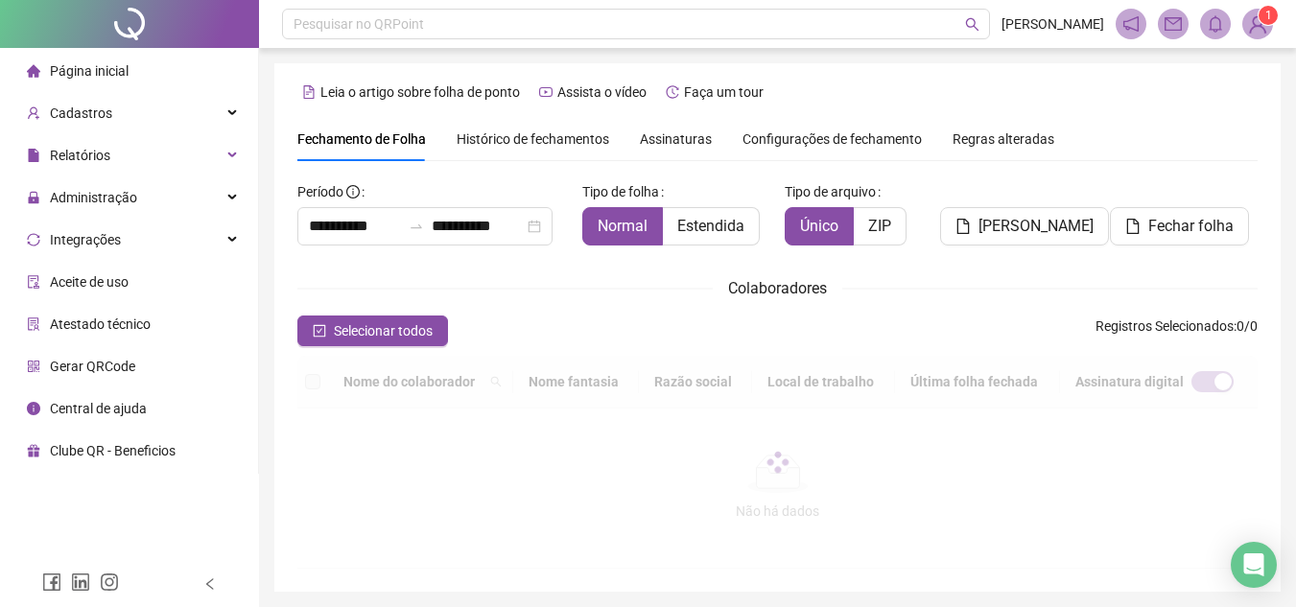
scroll to position [89, 0]
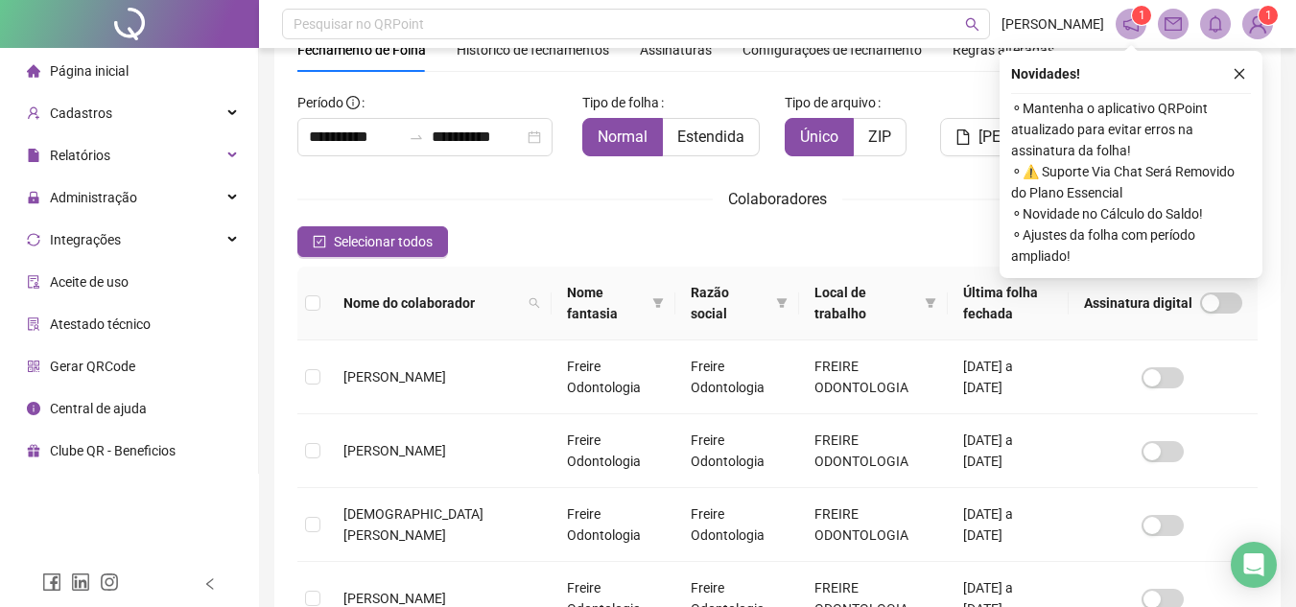
click at [1226, 80] on div "Novidades !" at bounding box center [1131, 73] width 240 height 23
click at [1242, 76] on icon "close" at bounding box center [1238, 73] width 13 height 13
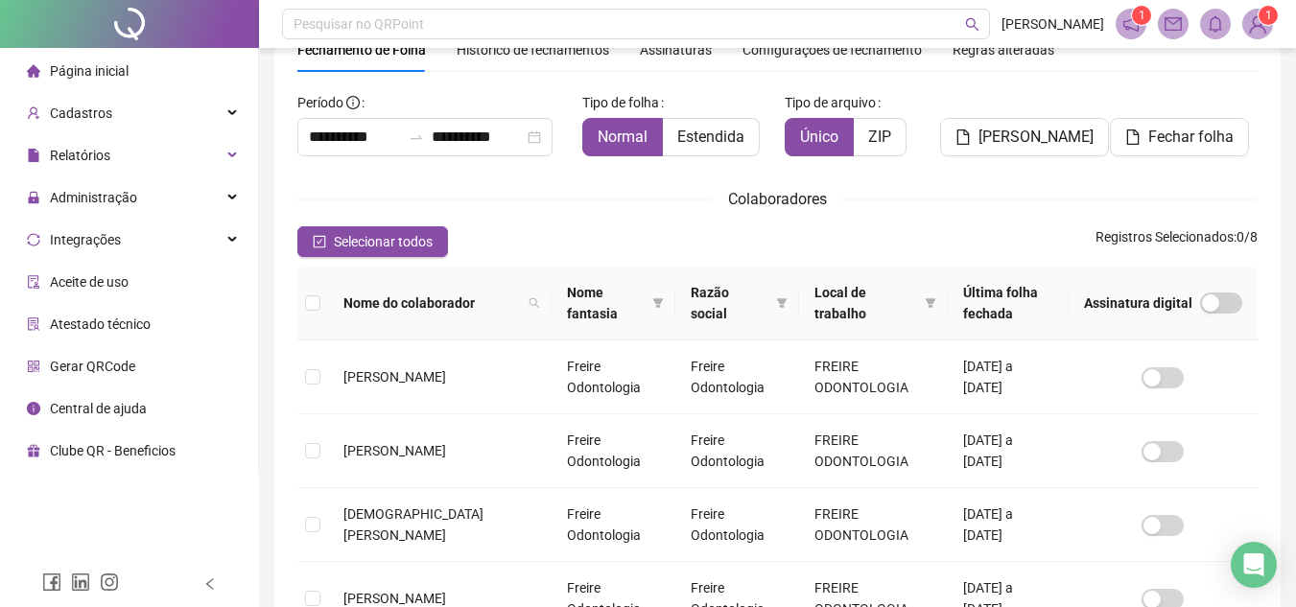
click at [591, 195] on div "Colaboradores" at bounding box center [777, 199] width 960 height 24
